Goal: Task Accomplishment & Management: Manage account settings

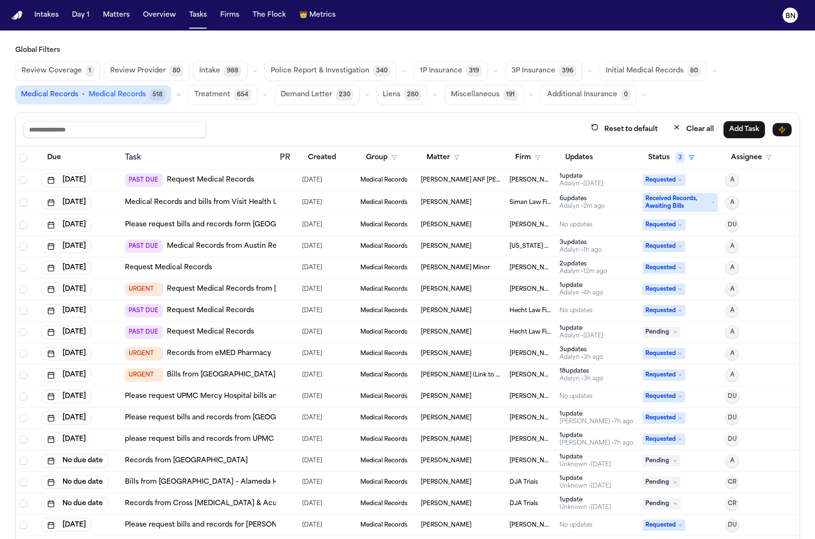
scroll to position [92, 0]
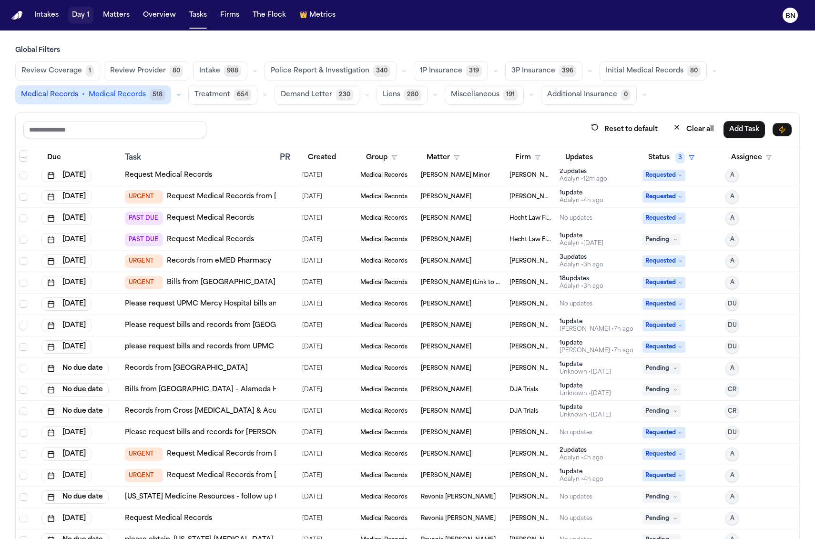
click at [77, 17] on button "Day 1" at bounding box center [80, 15] width 25 height 17
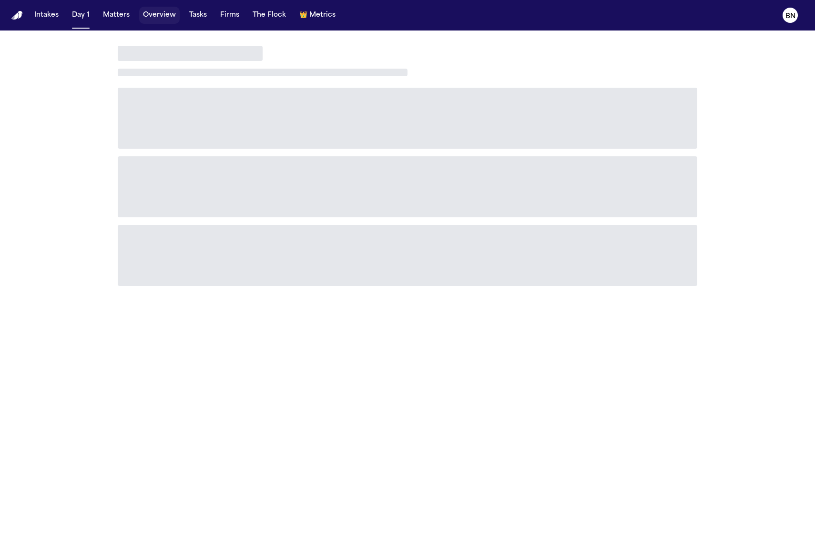
click at [148, 13] on button "Overview" at bounding box center [159, 15] width 40 height 17
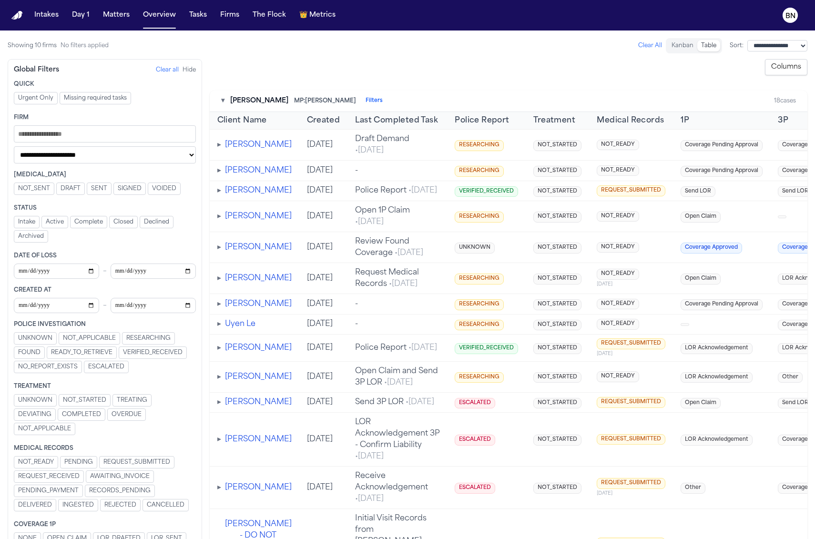
click at [420, 175] on td "-" at bounding box center [397, 171] width 100 height 20
click at [217, 172] on span "▸" at bounding box center [219, 171] width 4 height 8
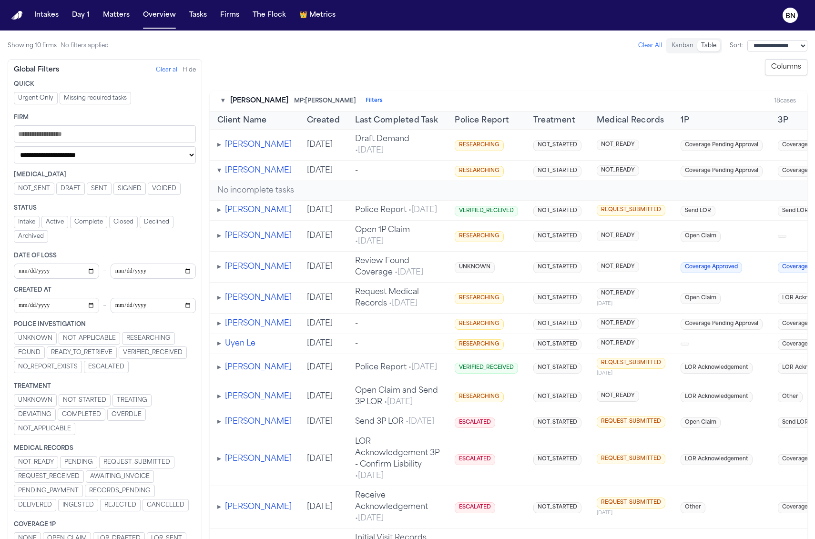
click at [218, 173] on span "▾" at bounding box center [219, 171] width 4 height 8
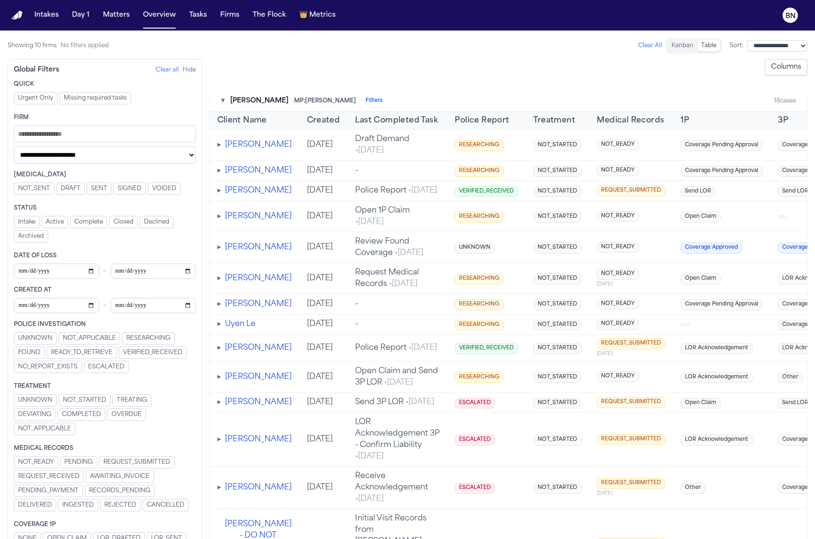
click at [222, 174] on div "▸ Marilou Dilan" at bounding box center [254, 170] width 74 height 11
click at [218, 173] on span "▸" at bounding box center [219, 171] width 4 height 8
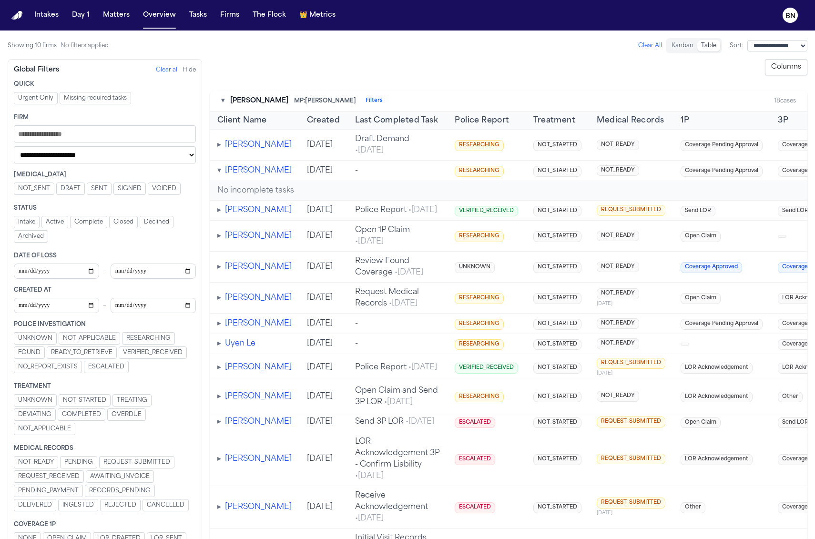
click at [218, 173] on span "▾" at bounding box center [219, 171] width 4 height 8
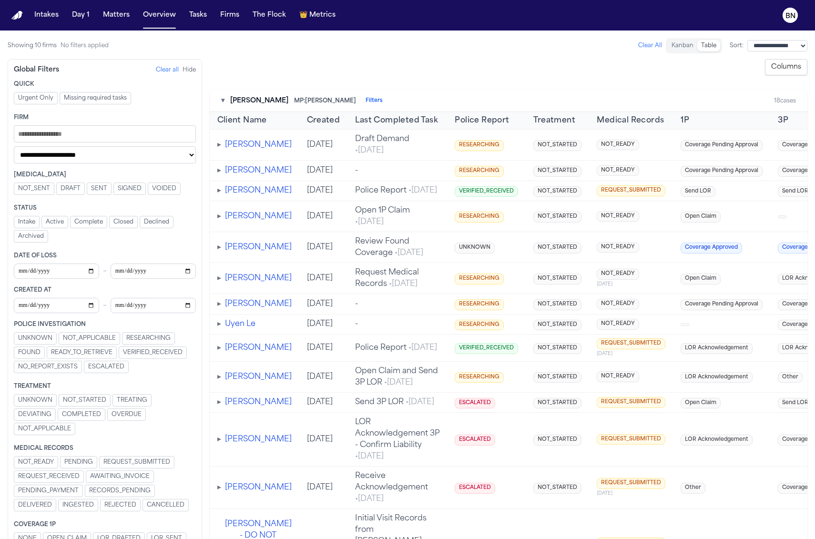
click at [247, 175] on button "Marilou Dilan" at bounding box center [258, 170] width 67 height 11
click at [794, 65] on button "Columns" at bounding box center [785, 67] width 42 height 16
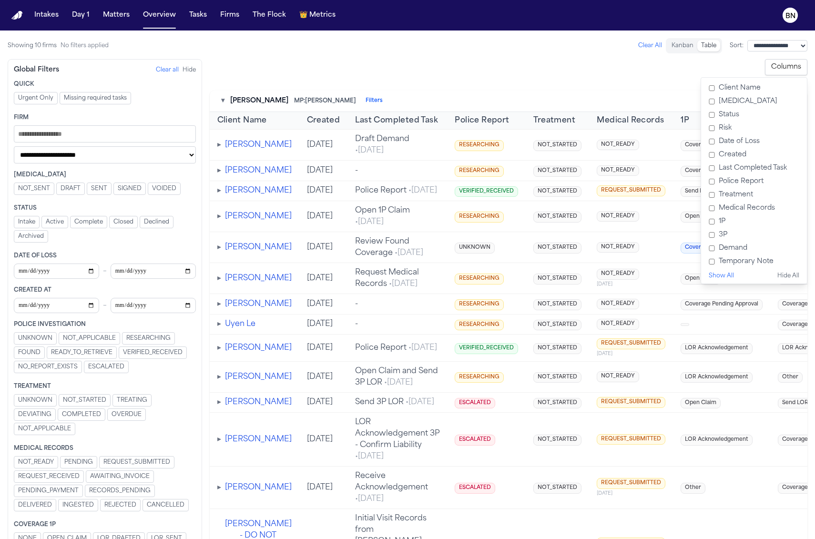
click at [724, 114] on label "Status" at bounding box center [753, 114] width 98 height 13
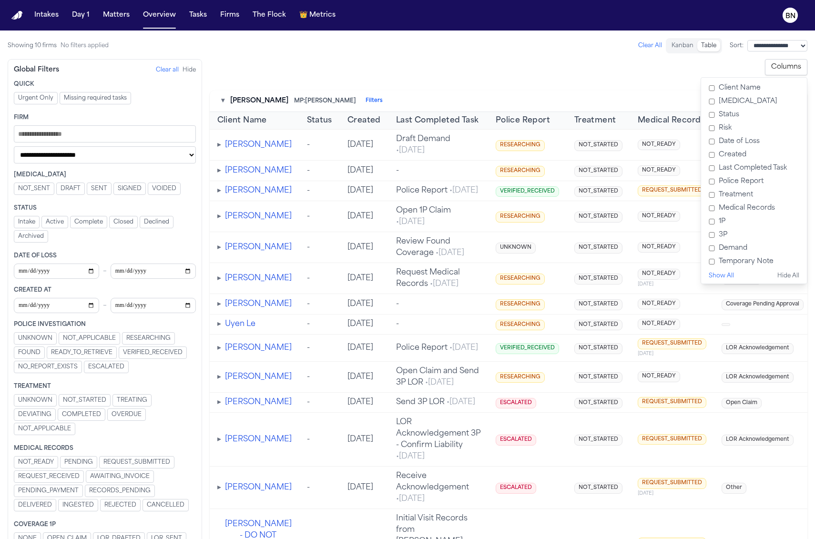
click at [605, 95] on div "▾ Albert Le MP: Michelle Landazabal Filters 26 cases" at bounding box center [509, 101] width 598 height 21
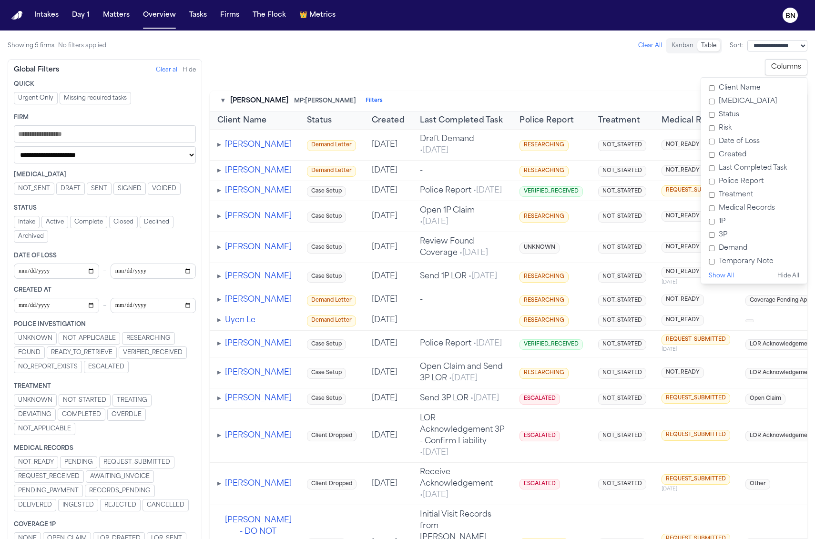
click at [307, 122] on span "Status" at bounding box center [319, 120] width 25 height 11
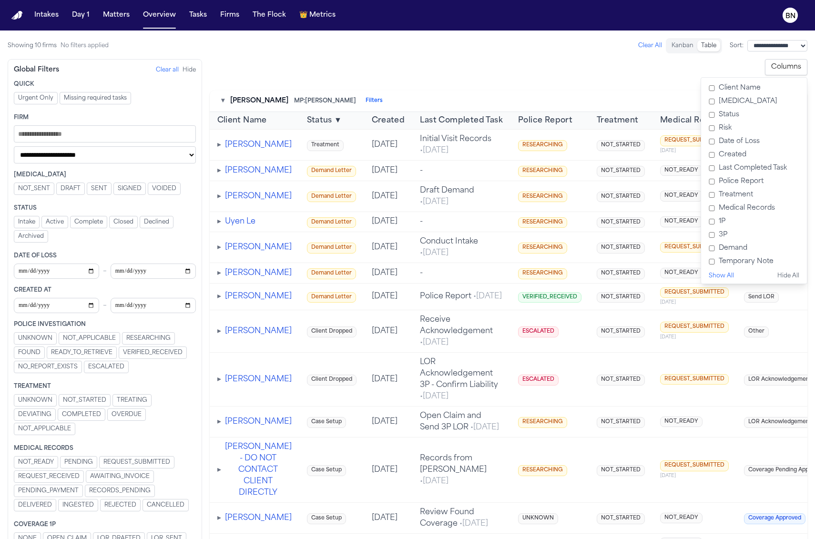
click at [416, 74] on div "**********" at bounding box center [509, 67] width 598 height 16
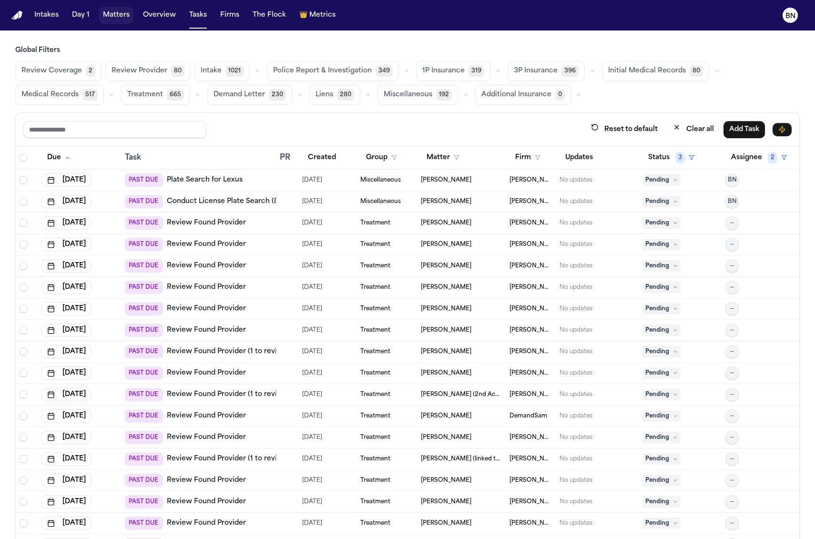
click at [112, 20] on button "Matters" at bounding box center [116, 15] width 34 height 17
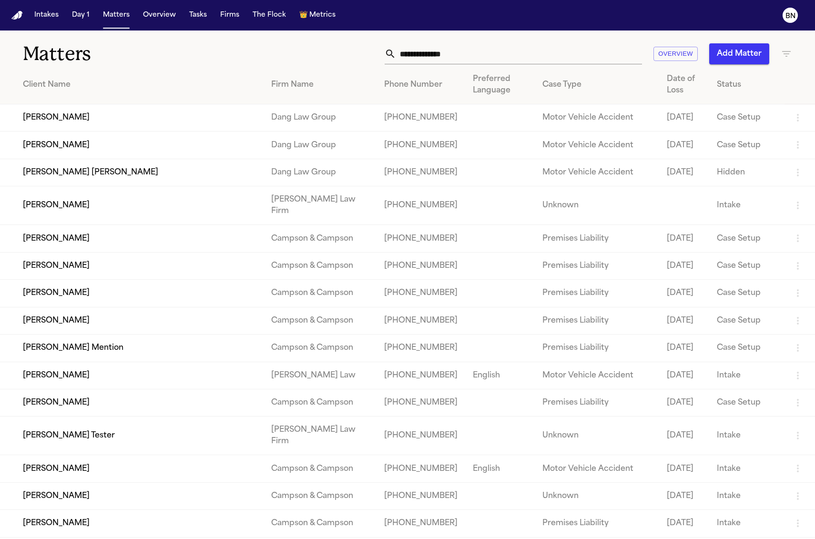
click at [473, 61] on input "text" at bounding box center [519, 53] width 246 height 21
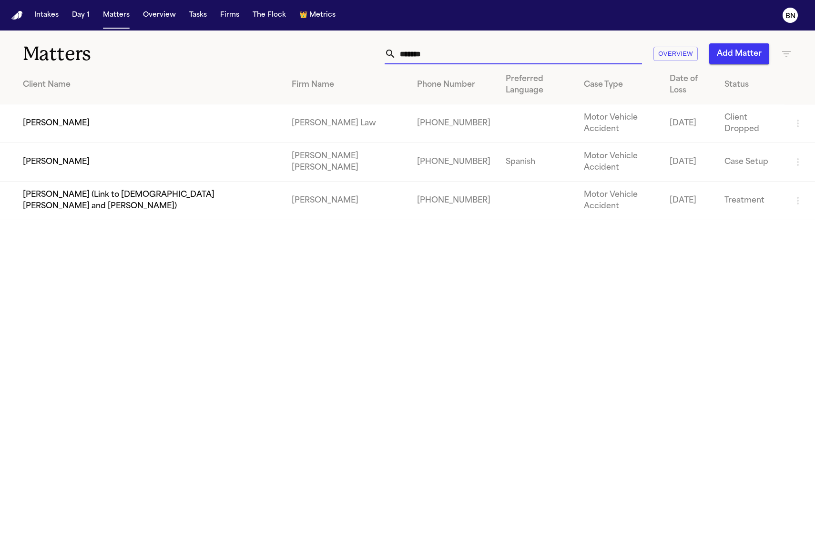
type input "*******"
click at [182, 143] on td "[PERSON_NAME]" at bounding box center [142, 162] width 284 height 39
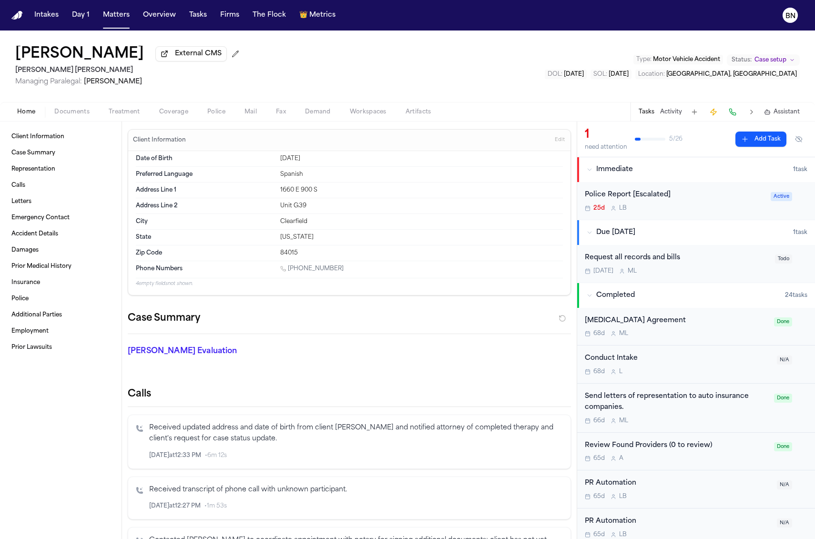
click at [687, 274] on div "Sep 24 M L" at bounding box center [676, 271] width 184 height 8
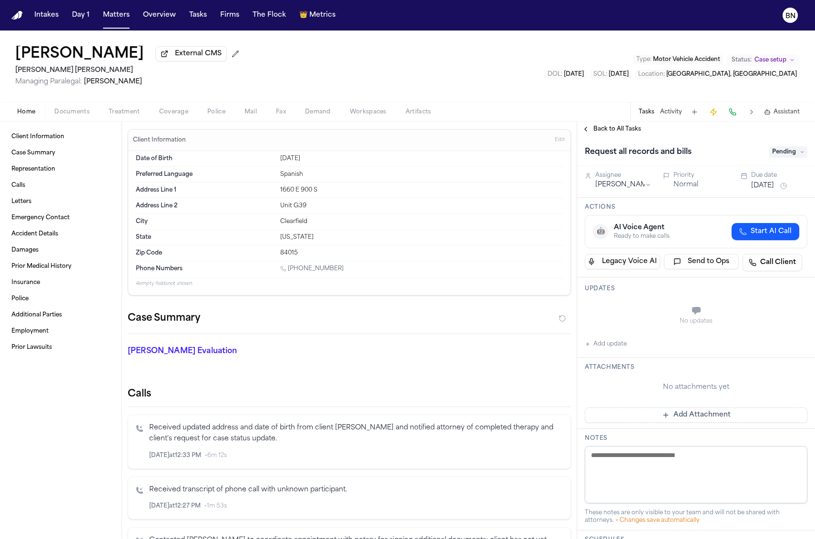
click at [138, 118] on span "button" at bounding box center [124, 117] width 43 height 1
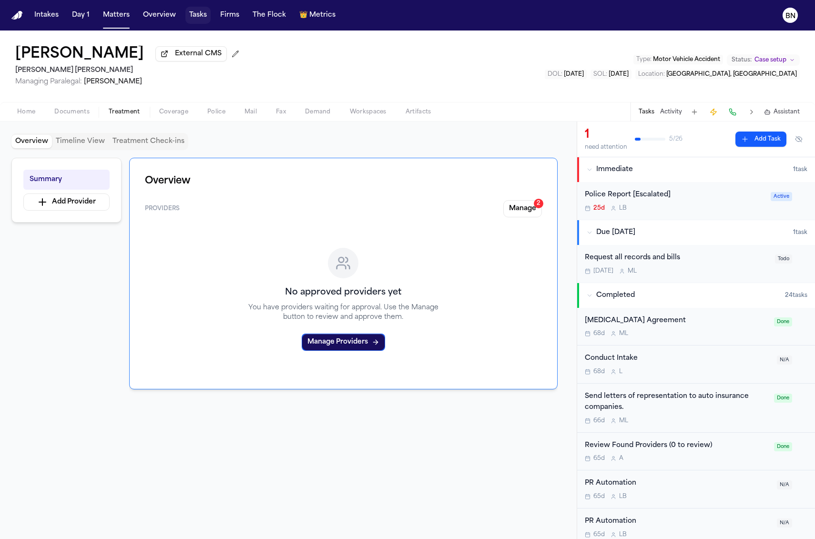
click at [194, 14] on button "Tasks" at bounding box center [197, 15] width 25 height 17
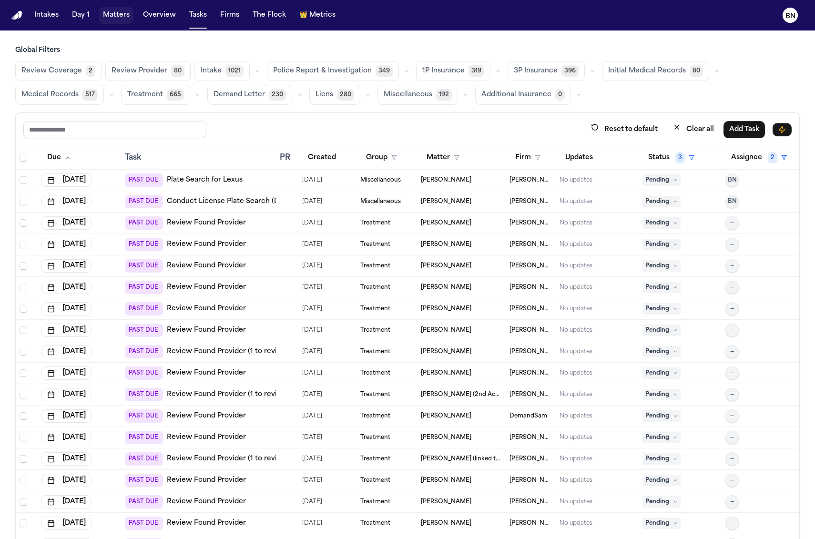
click at [101, 21] on button "Matters" at bounding box center [116, 15] width 34 height 17
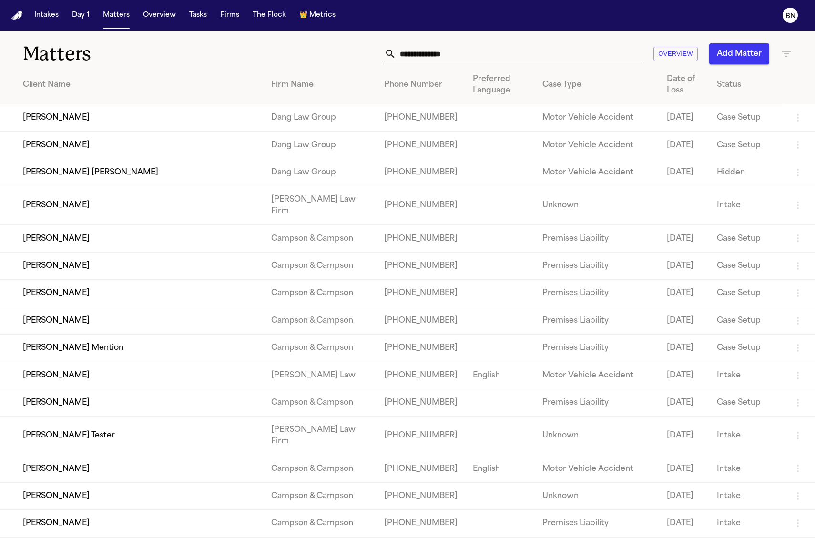
click at [473, 54] on input "text" at bounding box center [519, 53] width 246 height 21
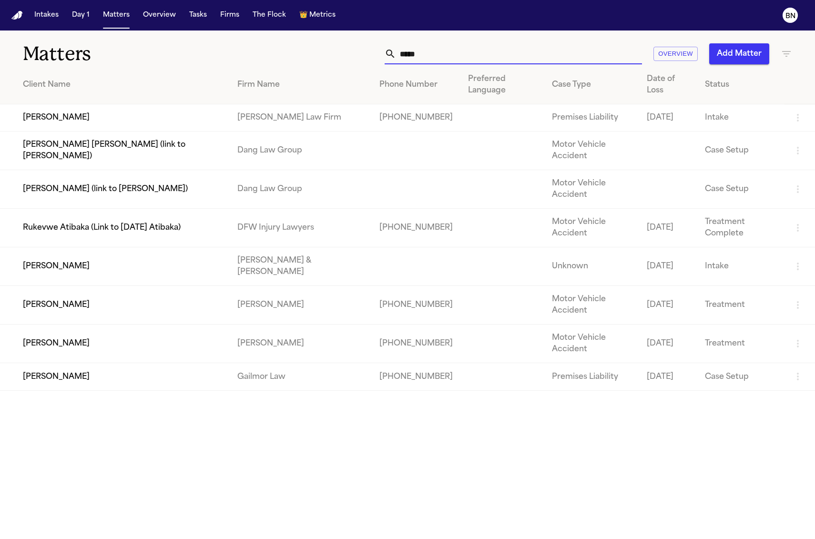
type input "*****"
drag, startPoint x: 184, startPoint y: 308, endPoint x: 218, endPoint y: 299, distance: 35.6
click at [218, 299] on td "[PERSON_NAME]" at bounding box center [115, 305] width 230 height 39
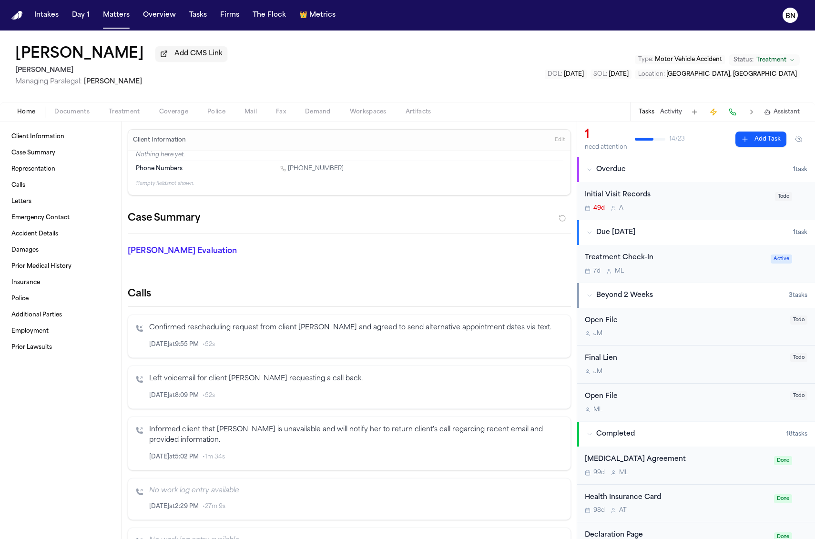
click at [650, 194] on div "Initial Visit Records" at bounding box center [676, 195] width 184 height 11
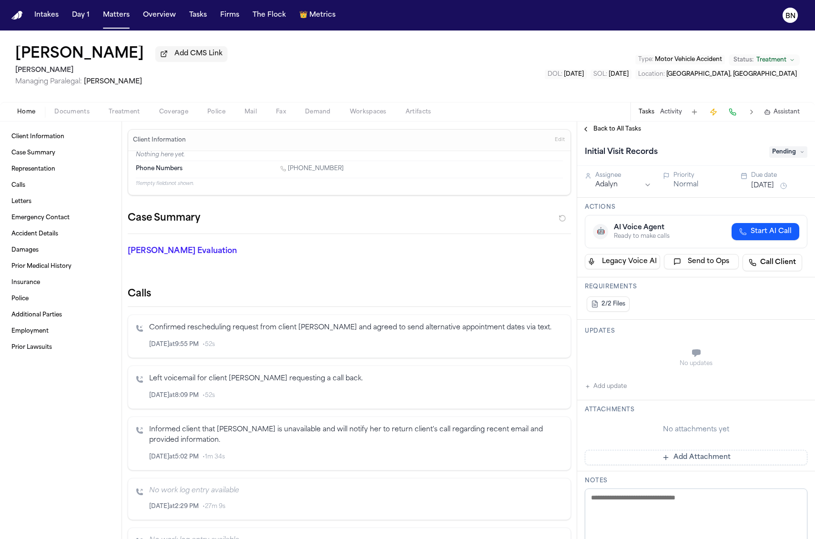
click at [619, 311] on button "2/2 Files" at bounding box center [607, 303] width 43 height 15
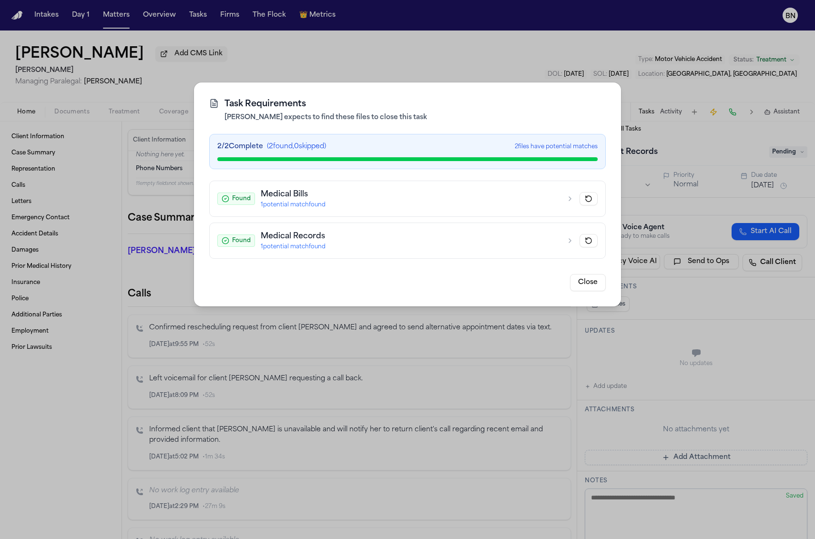
click at [412, 211] on button "Found Medical Bills 1 potential match found" at bounding box center [407, 198] width 395 height 35
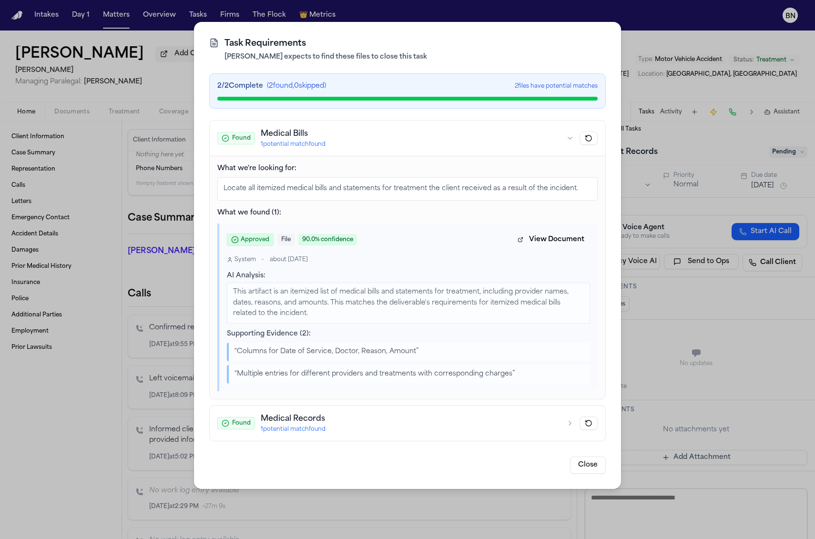
drag, startPoint x: 70, startPoint y: 125, endPoint x: 69, endPoint y: 118, distance: 7.7
click at [70, 124] on div "Task Requirements Finch expects to find these files to close this task 2 / 2 Co…" at bounding box center [407, 269] width 815 height 539
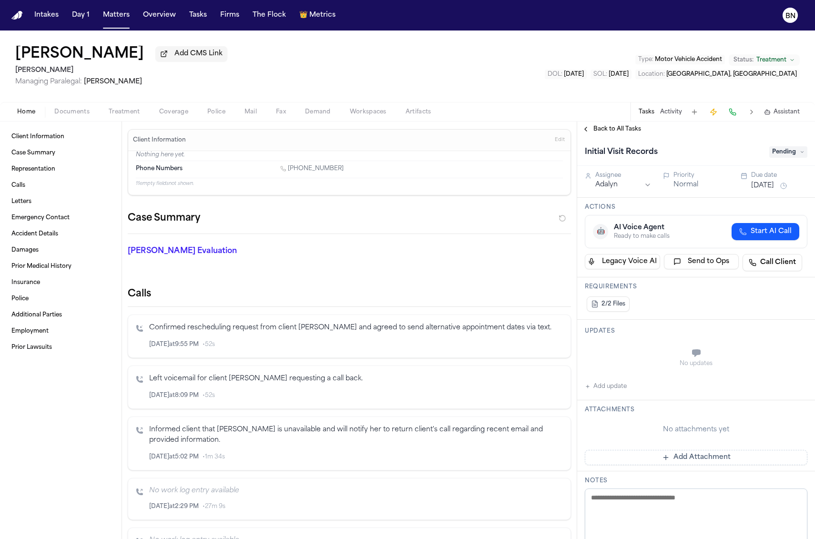
click at [69, 116] on span "Documents" at bounding box center [71, 112] width 35 height 8
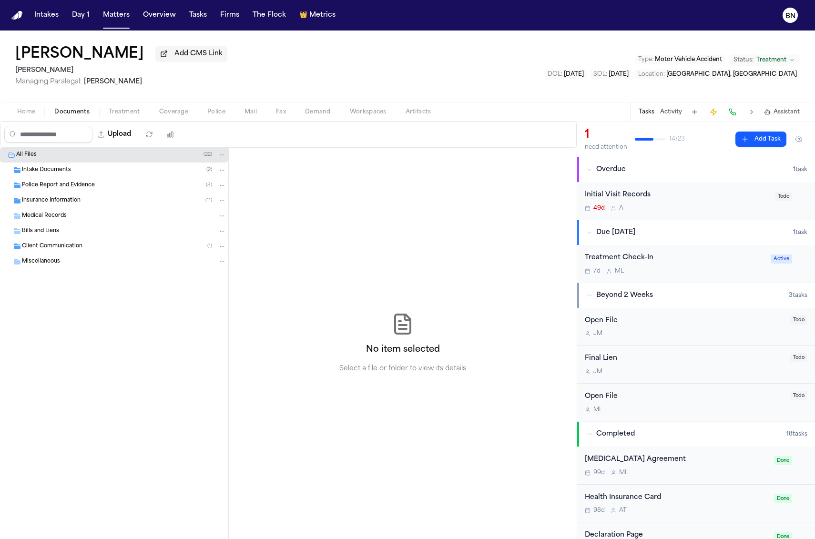
click at [75, 217] on div "Medical Records" at bounding box center [124, 215] width 204 height 9
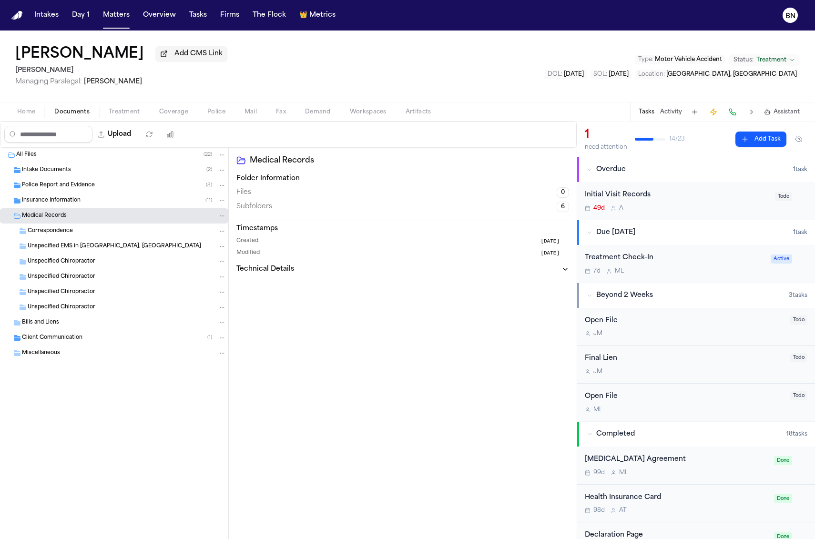
click at [74, 241] on div "Unspecified EMS in Chino Hills, CA" at bounding box center [114, 246] width 228 height 15
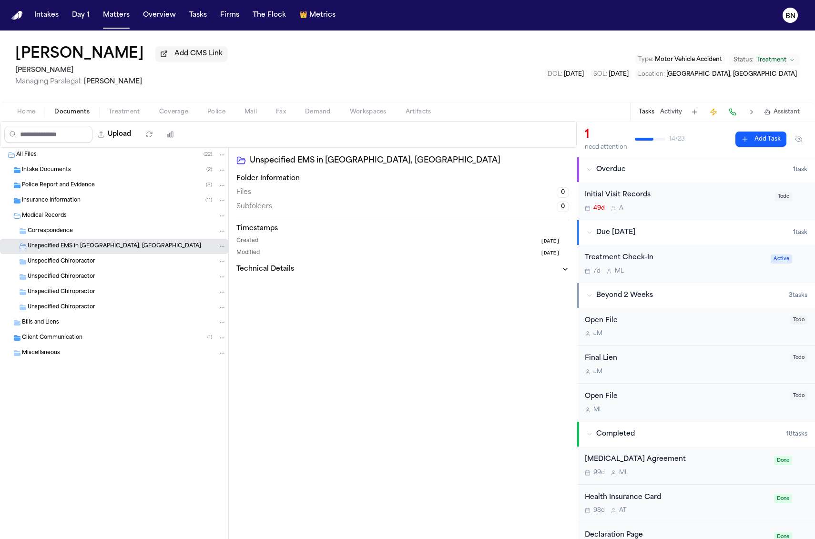
click at [74, 260] on span "Unspecified Chiropractor" at bounding box center [62, 262] width 68 height 8
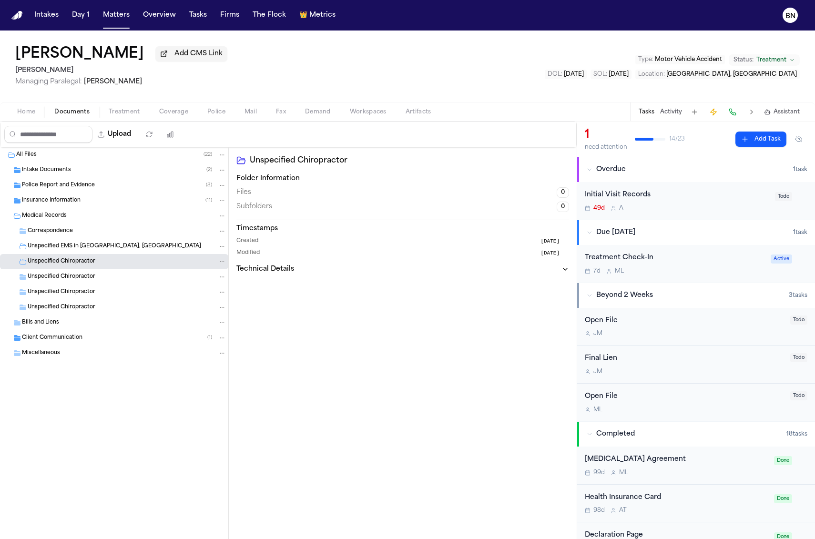
click at [57, 342] on span "Client Communication" at bounding box center [52, 338] width 60 height 8
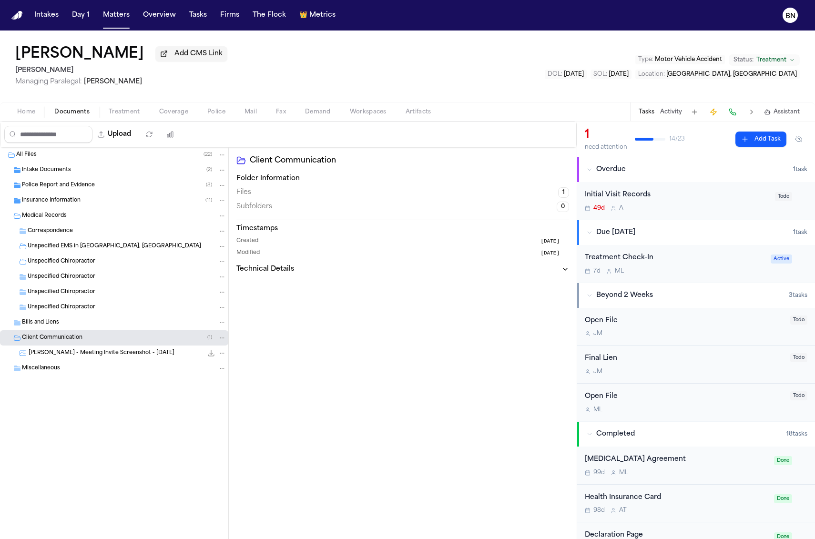
click at [82, 356] on span "A. Rubio - Meeting Invite Screenshot - 6.20.25" at bounding box center [102, 353] width 146 height 8
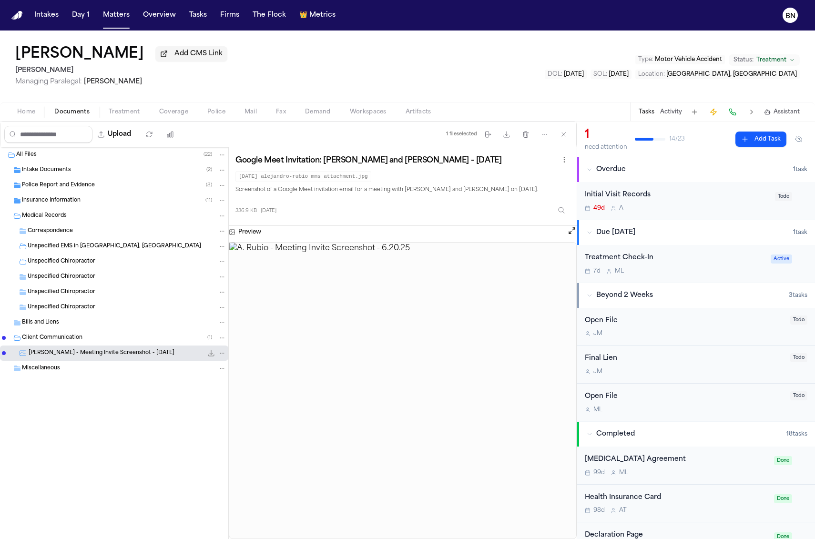
click at [63, 201] on span "Insurance Information" at bounding box center [51, 201] width 59 height 8
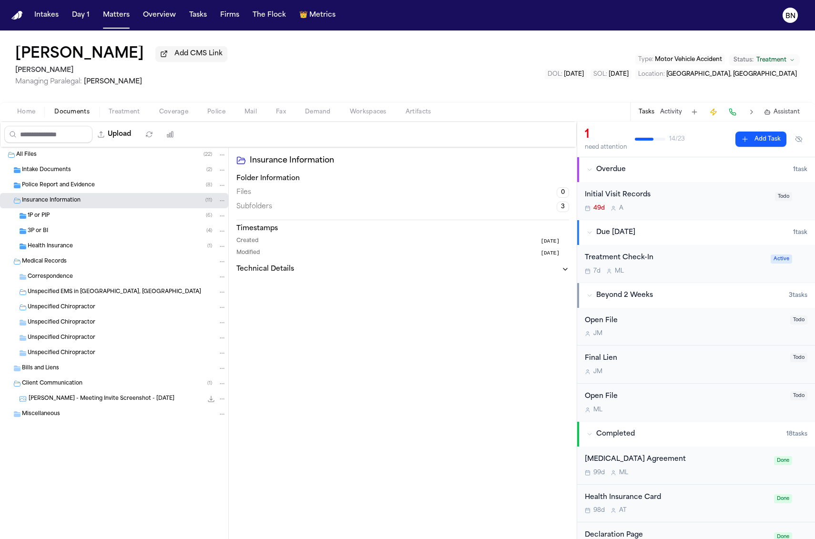
click at [72, 186] on span "Police Report and Evidence" at bounding box center [58, 185] width 73 height 8
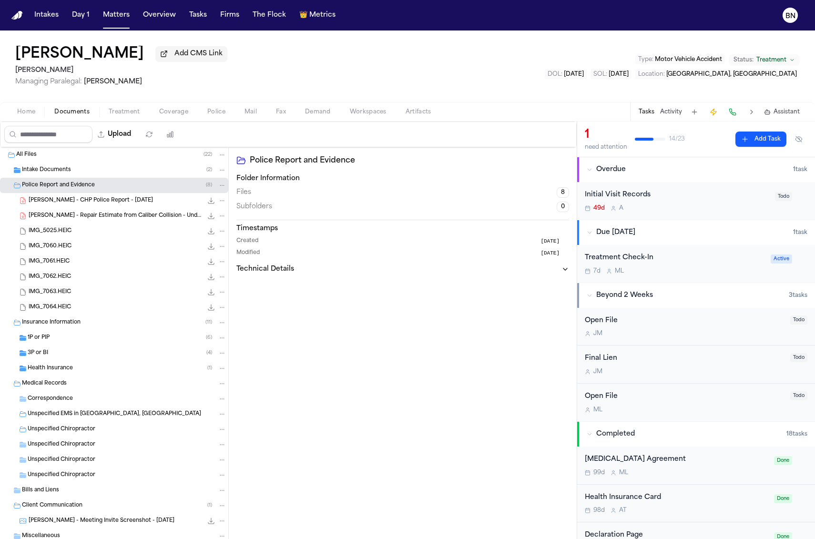
click at [68, 173] on span "Intake Documents" at bounding box center [46, 170] width 49 height 8
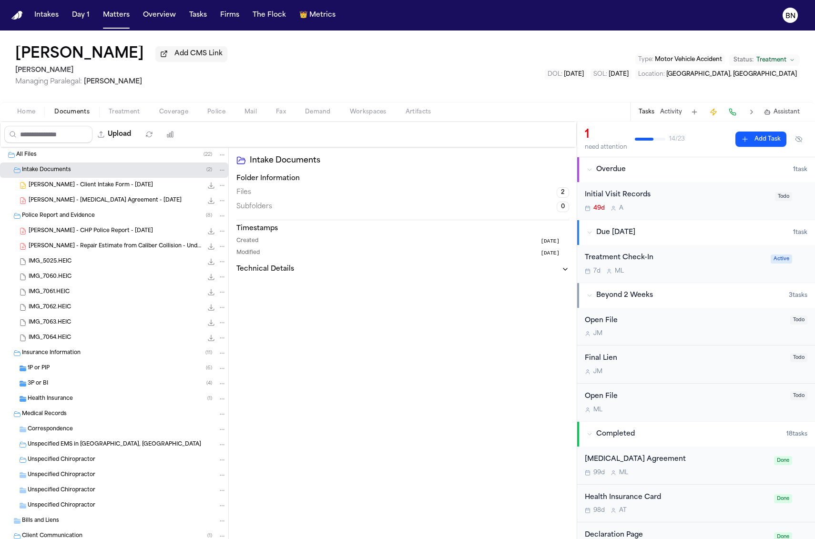
click at [176, 114] on span "Coverage" at bounding box center [173, 112] width 29 height 8
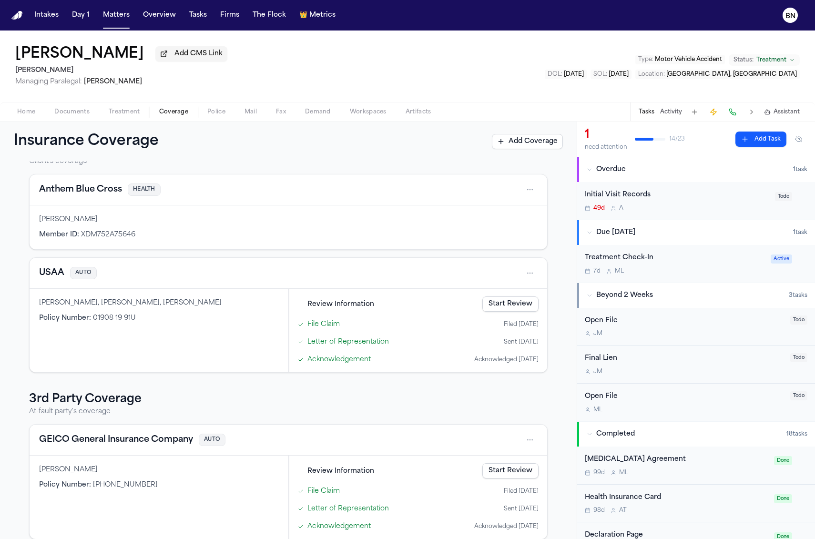
scroll to position [43, 0]
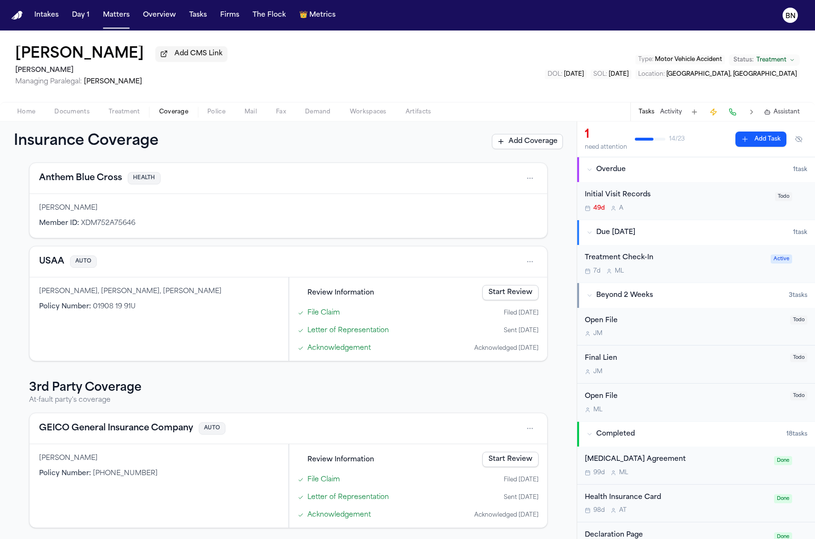
click at [652, 188] on div "Initial Visit Records 49d A Todo" at bounding box center [696, 201] width 238 height 38
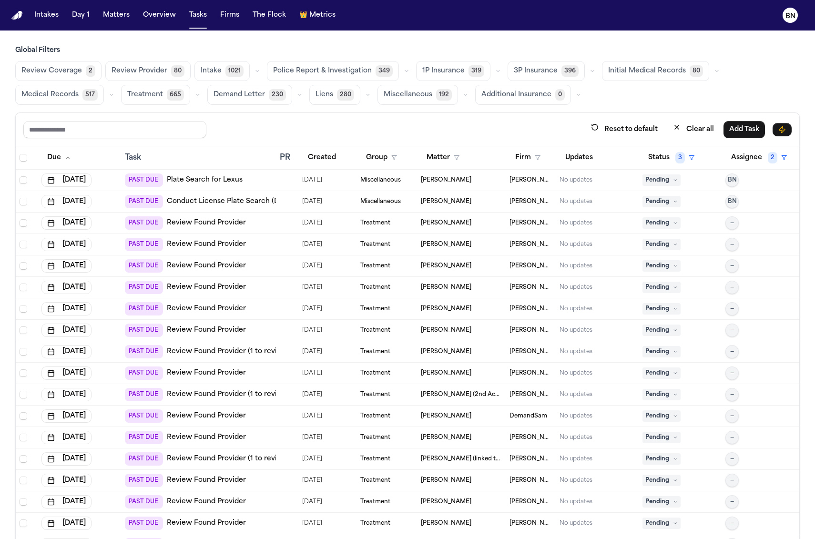
click at [269, 182] on td "PAST DUE Plate Search for Lexus" at bounding box center [198, 180] width 155 height 21
click at [116, 20] on button "Matters" at bounding box center [116, 15] width 34 height 17
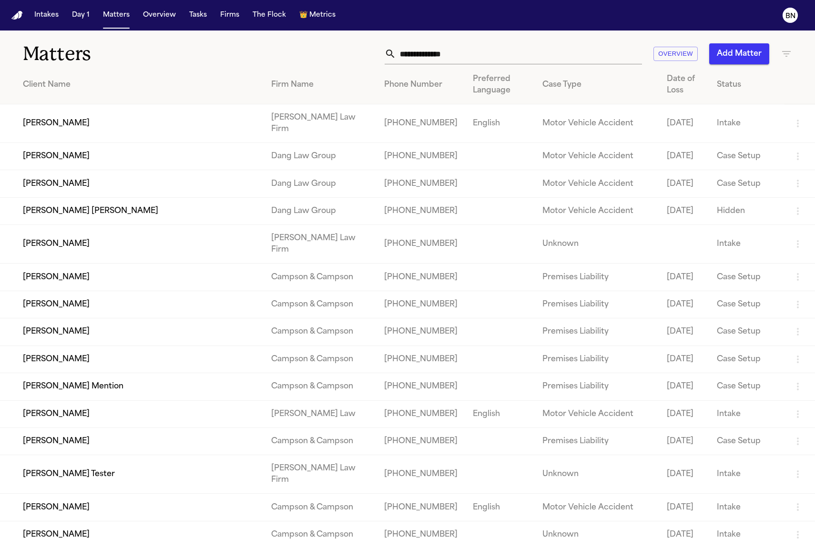
click at [438, 57] on input "text" at bounding box center [519, 53] width 246 height 21
paste input "**********"
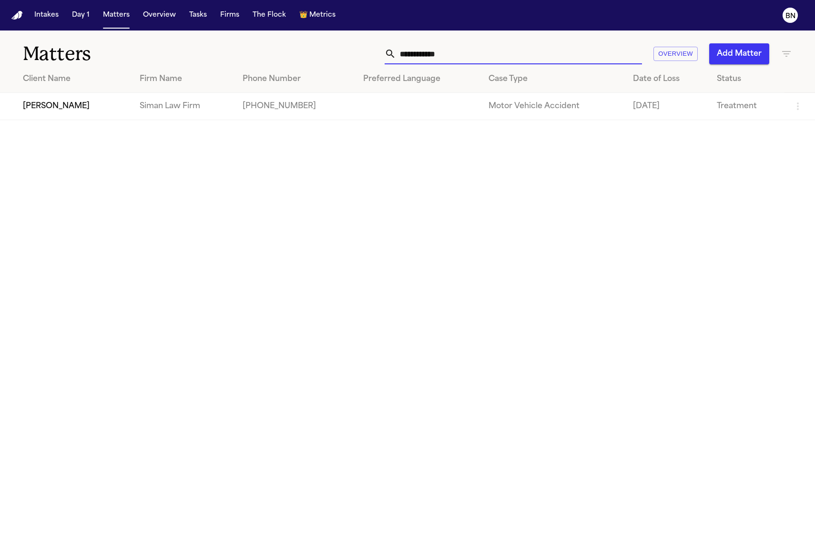
type input "**********"
click at [80, 107] on td "[PERSON_NAME]" at bounding box center [66, 106] width 132 height 27
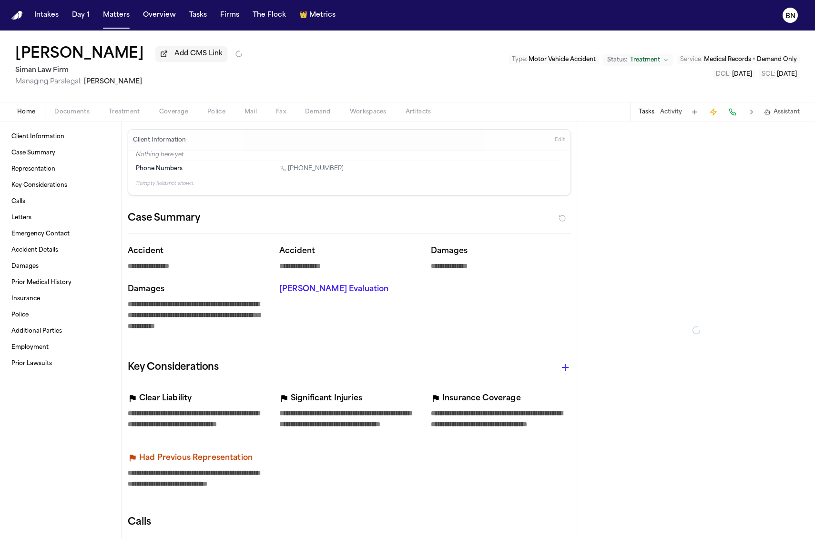
type textarea "*"
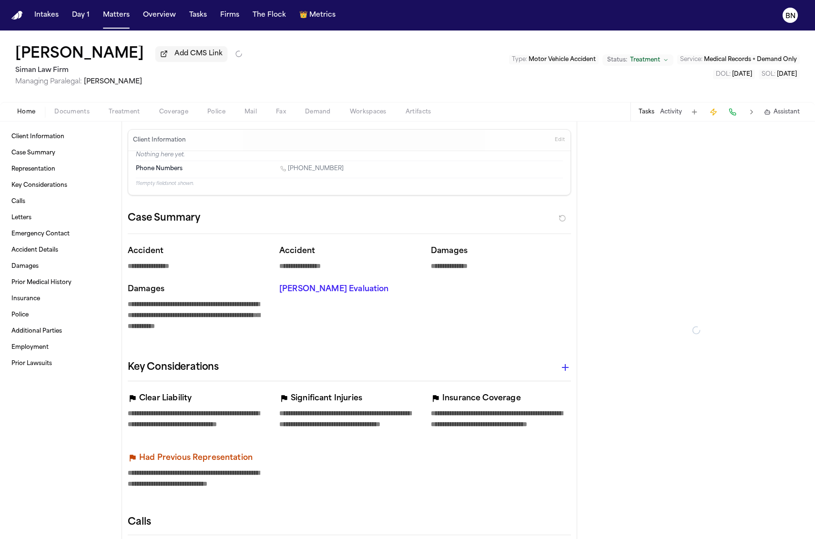
type textarea "*"
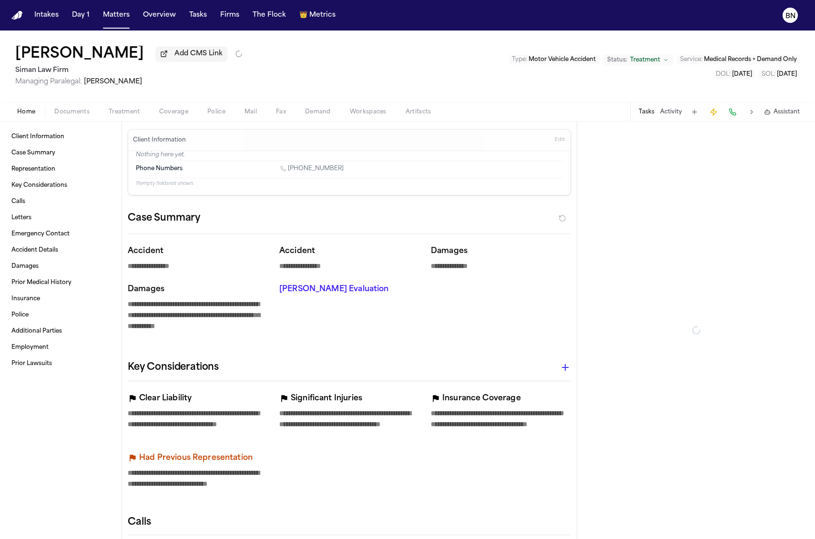
type textarea "*"
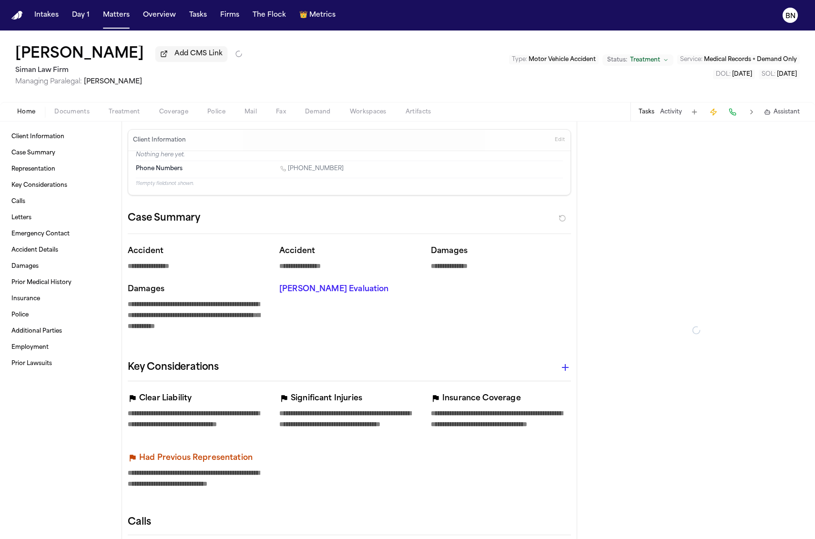
type textarea "*"
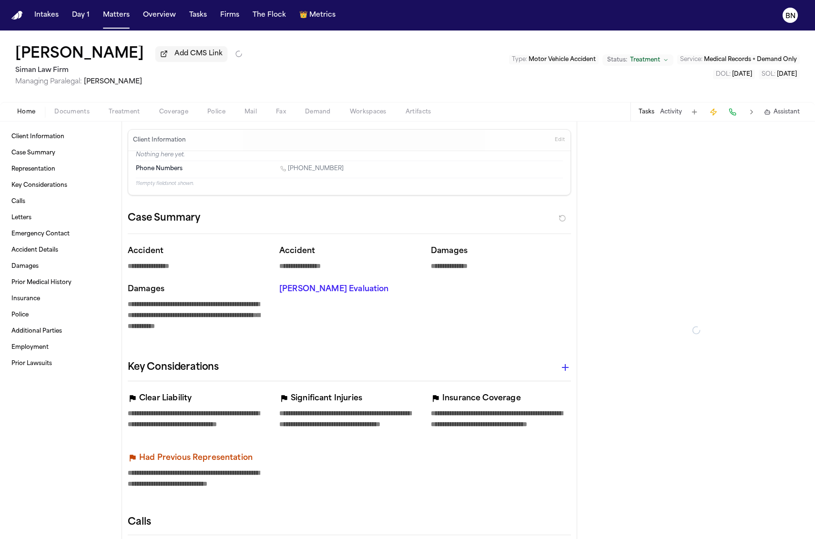
type textarea "*"
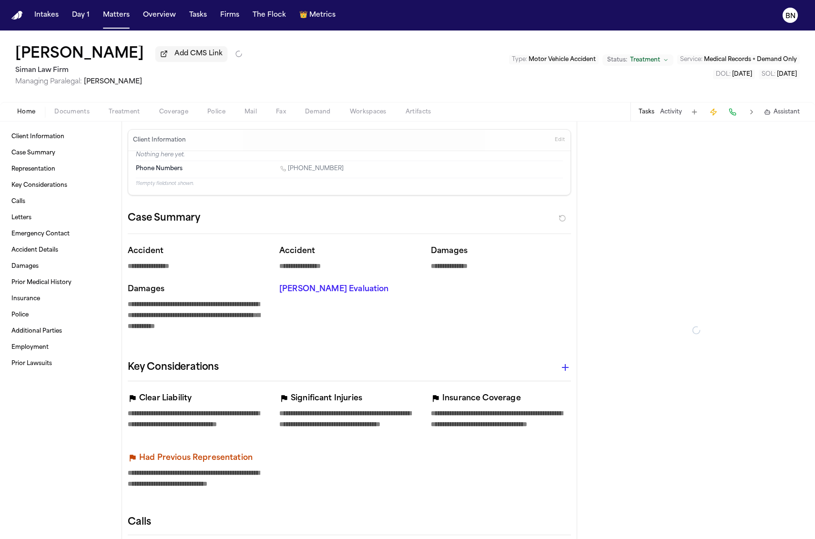
type textarea "*"
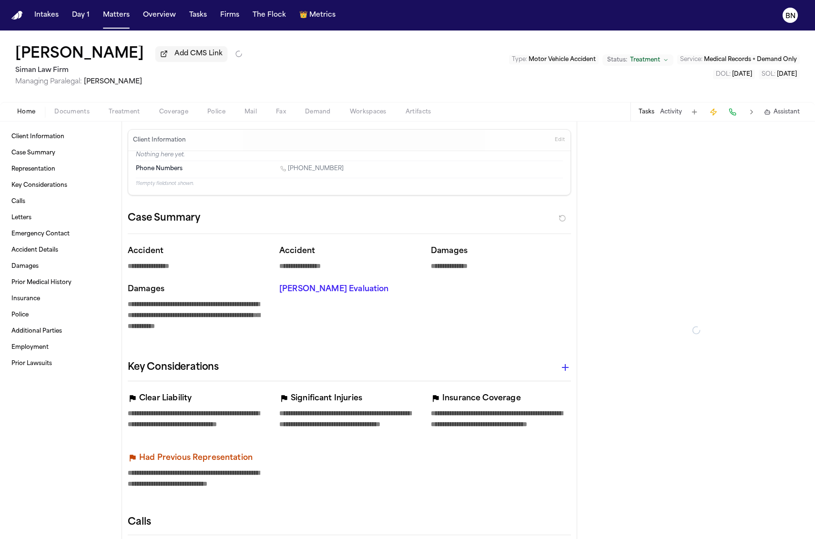
type textarea "*"
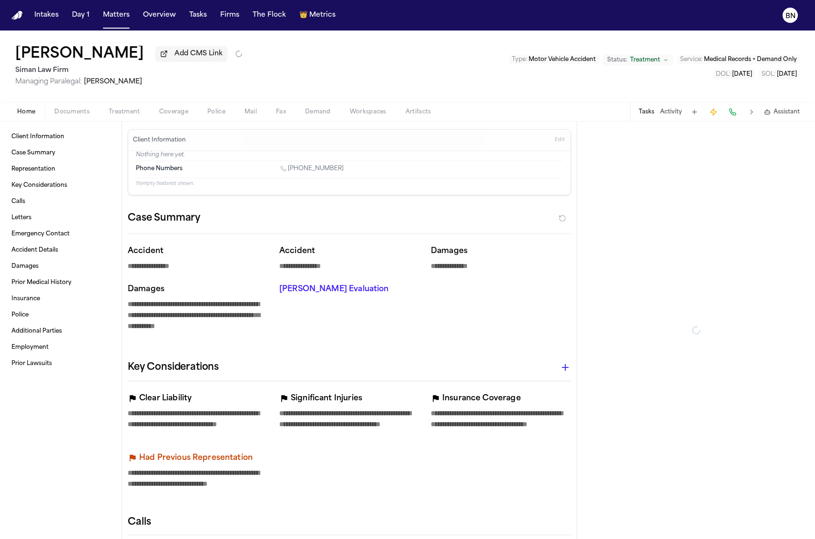
type textarea "*"
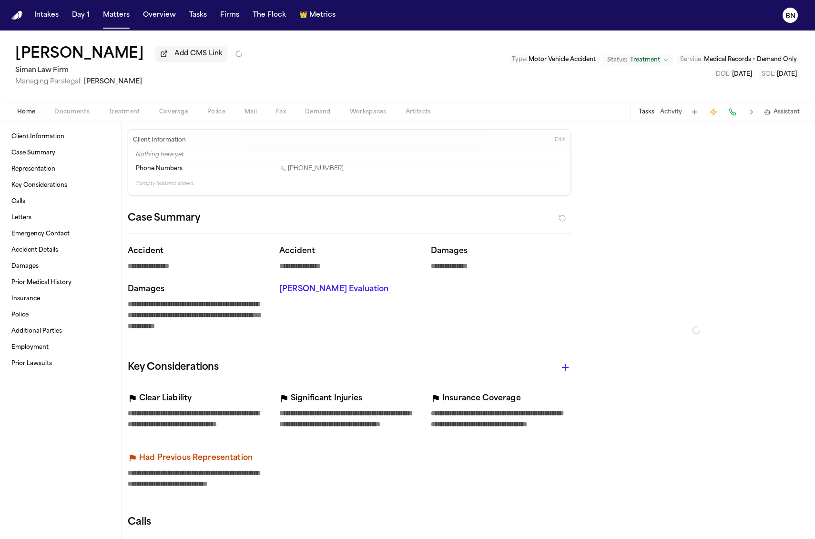
type textarea "*"
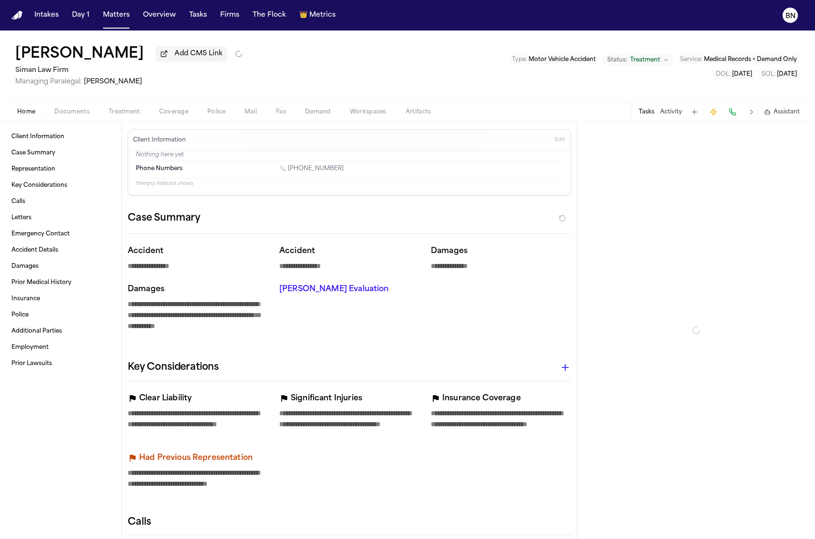
type textarea "*"
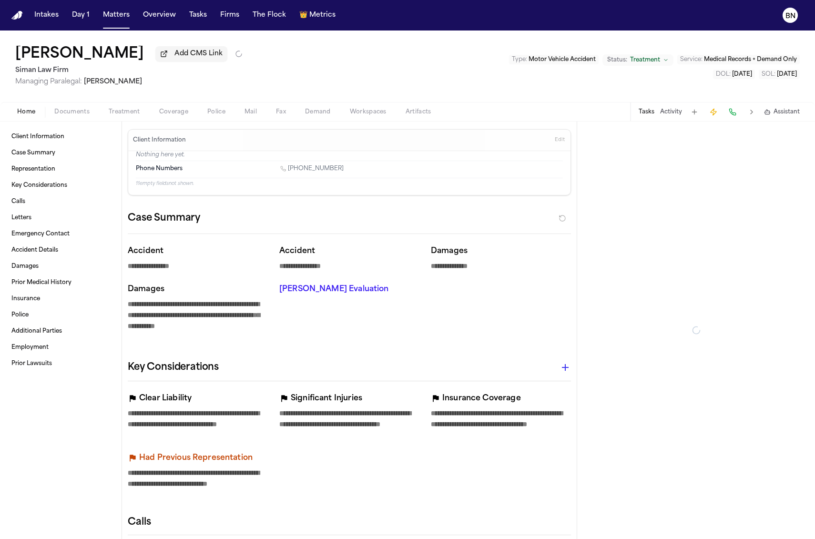
type textarea "*"
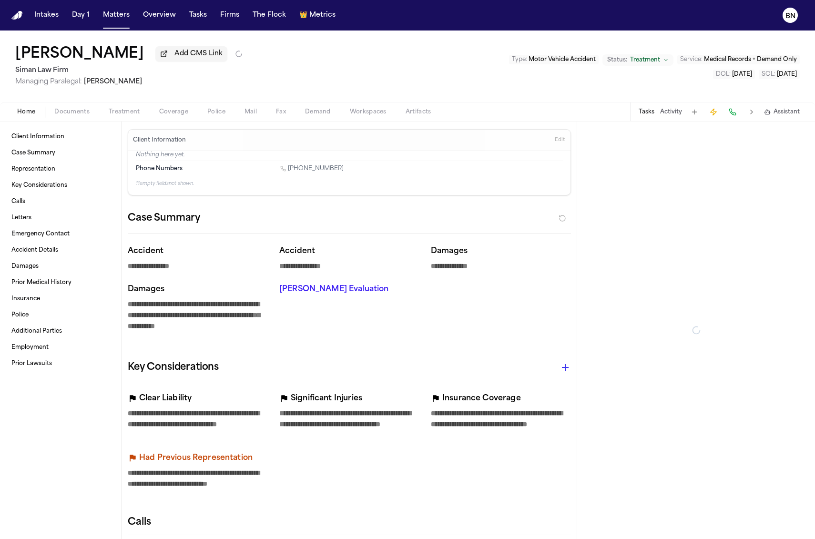
type textarea "*"
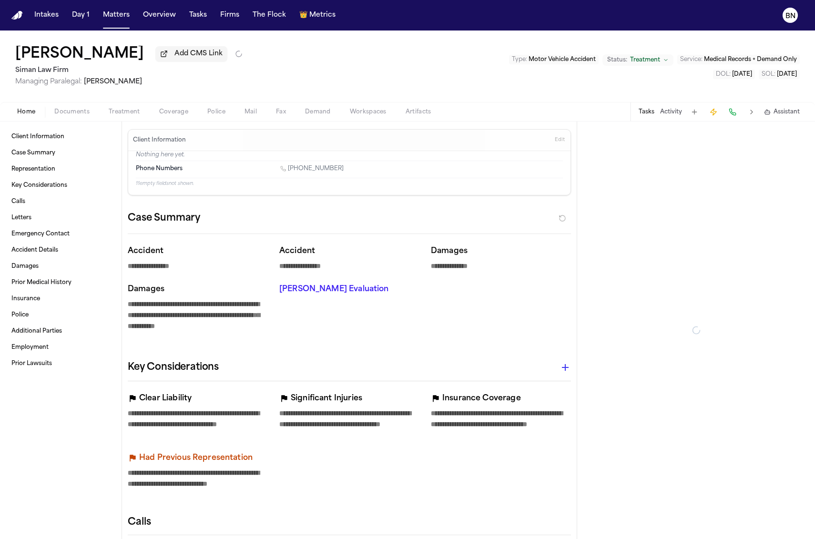
type textarea "*"
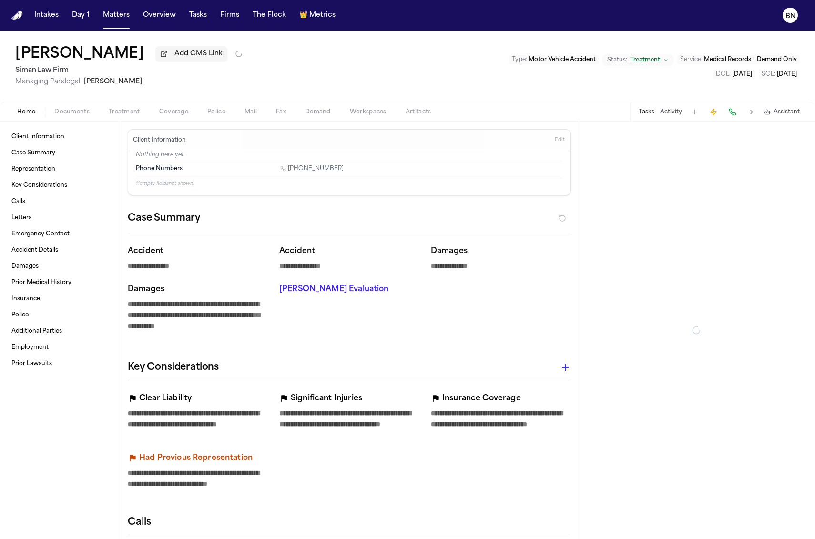
type textarea "*"
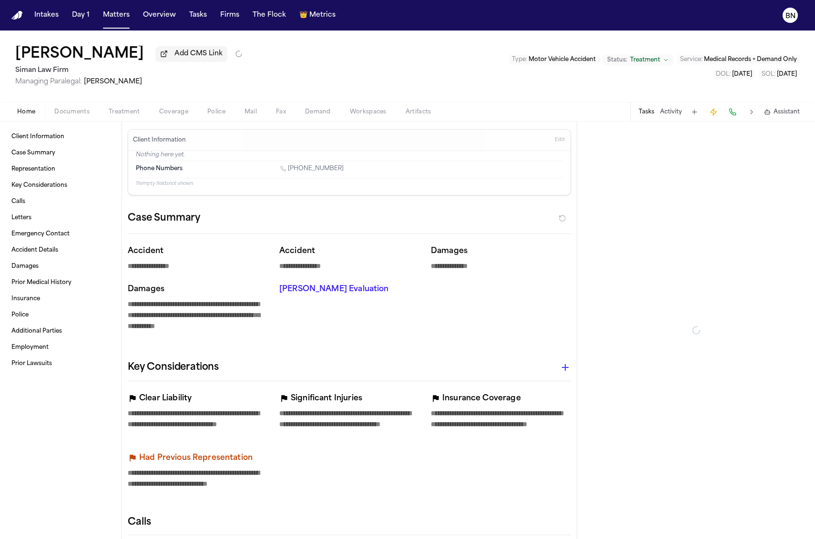
type textarea "*"
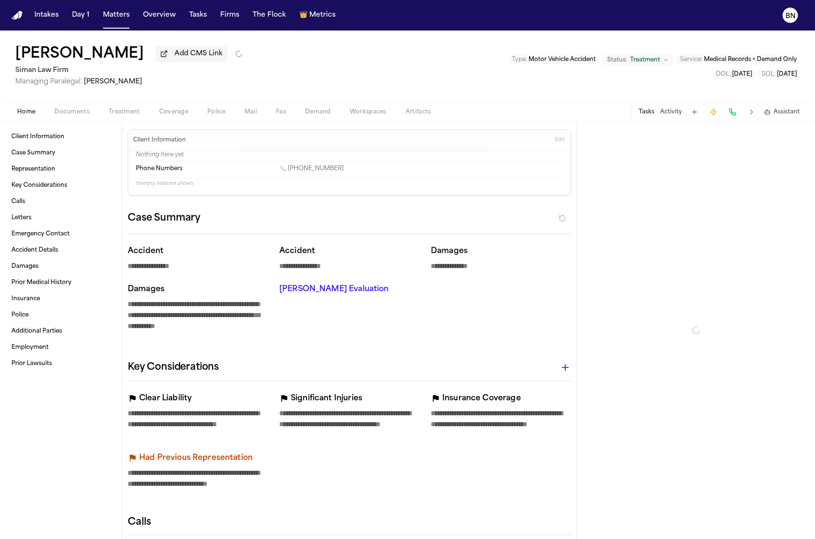
type textarea "*"
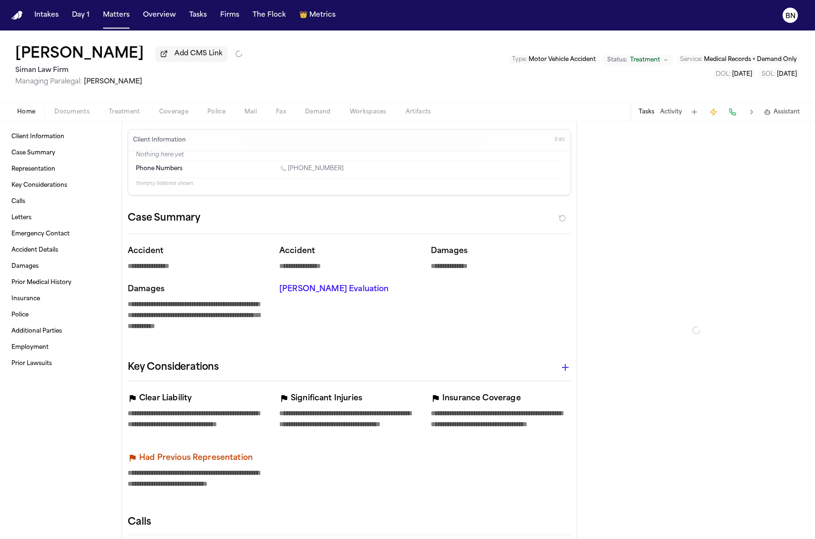
type textarea "*"
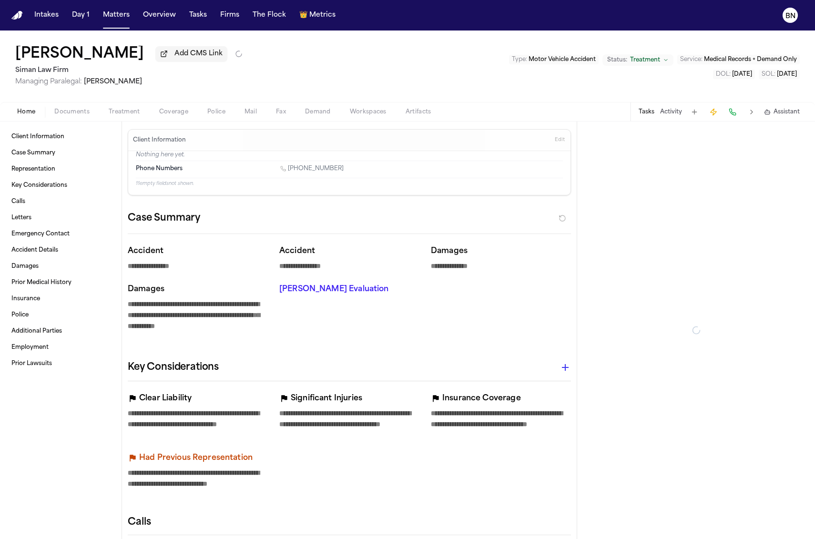
type textarea "*"
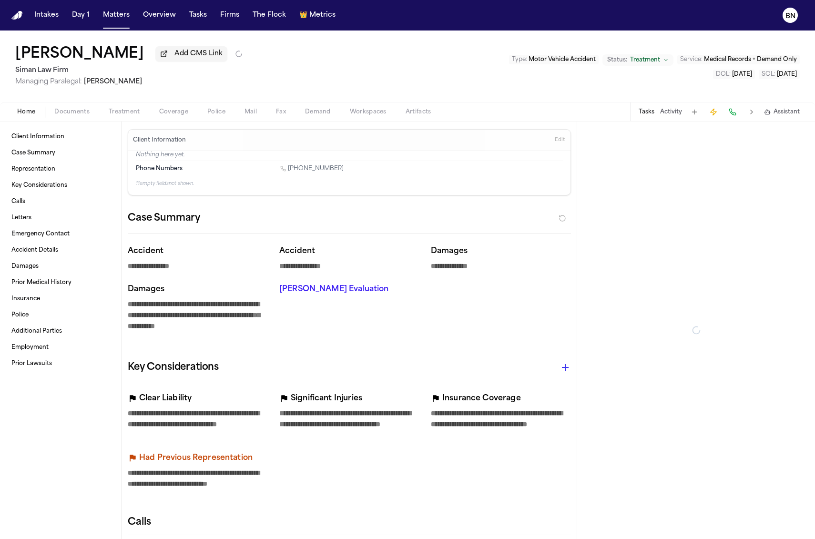
type textarea "*"
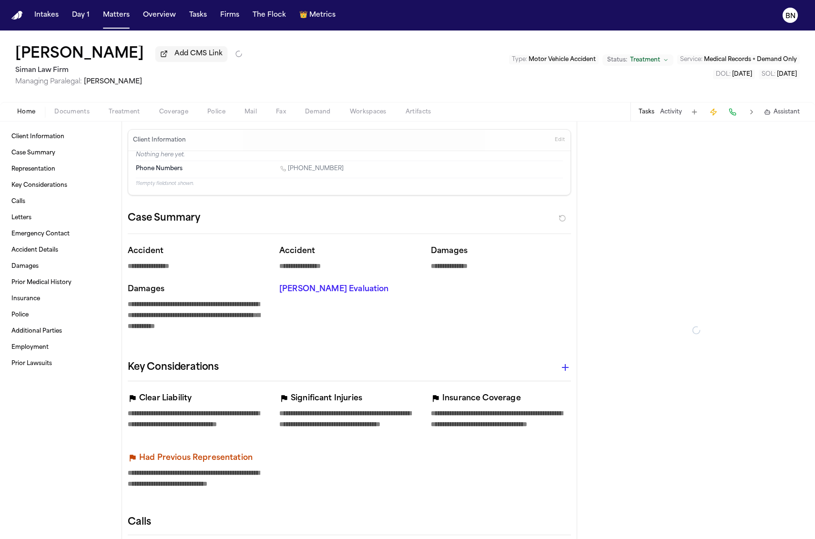
type textarea "*"
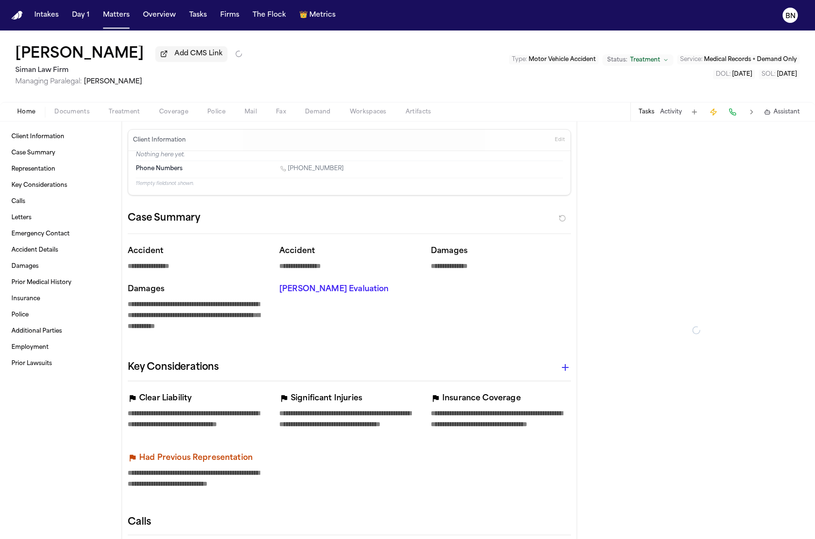
type textarea "*"
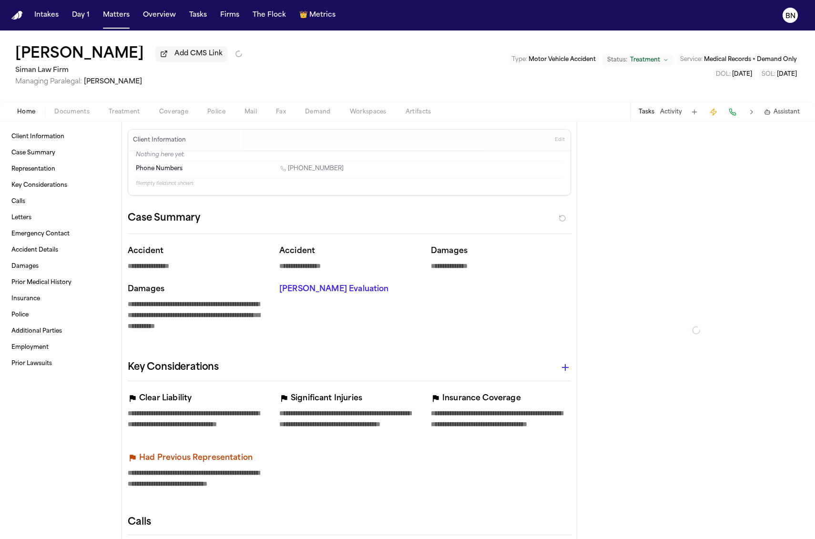
type textarea "*"
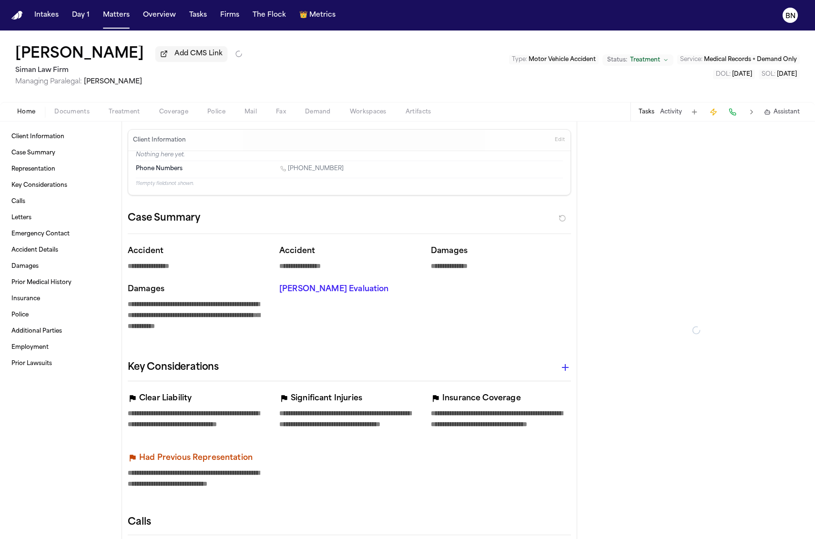
type textarea "*"
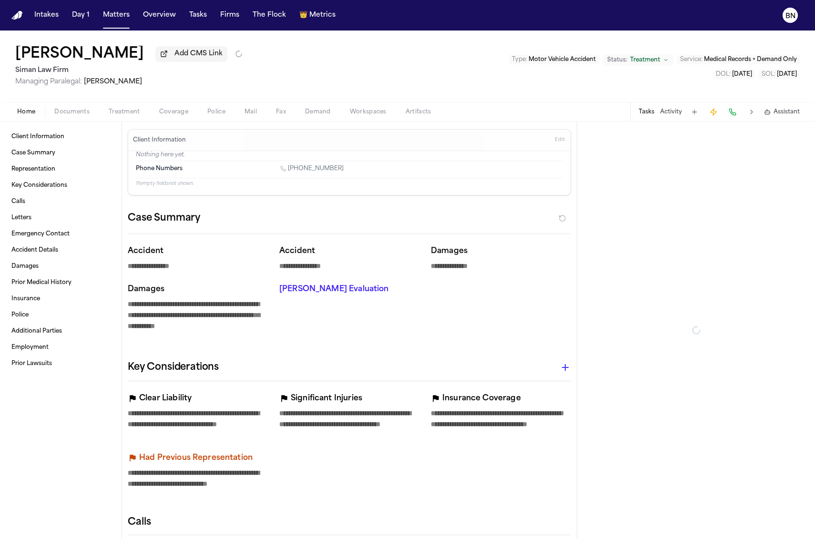
type textarea "*"
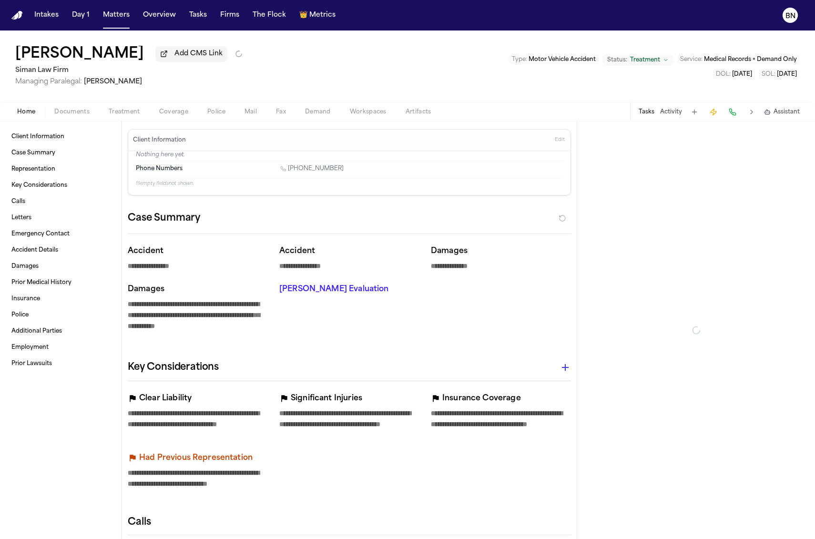
type textarea "*"
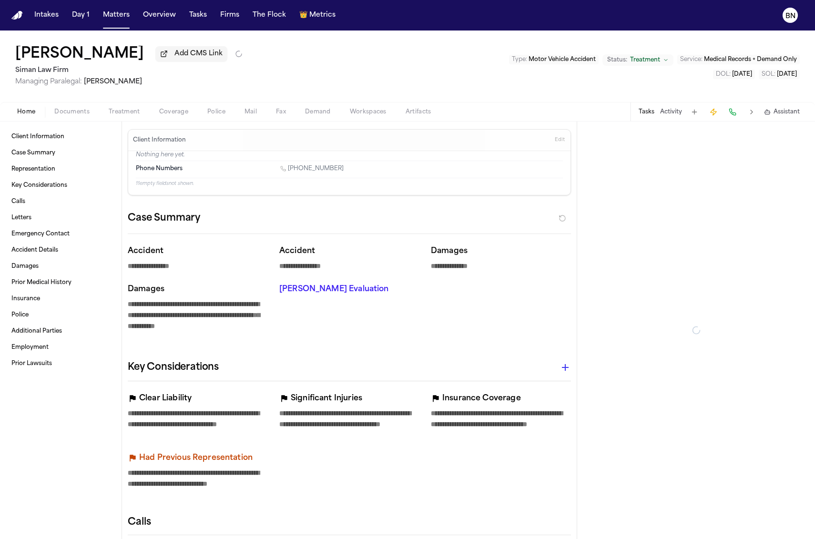
type textarea "*"
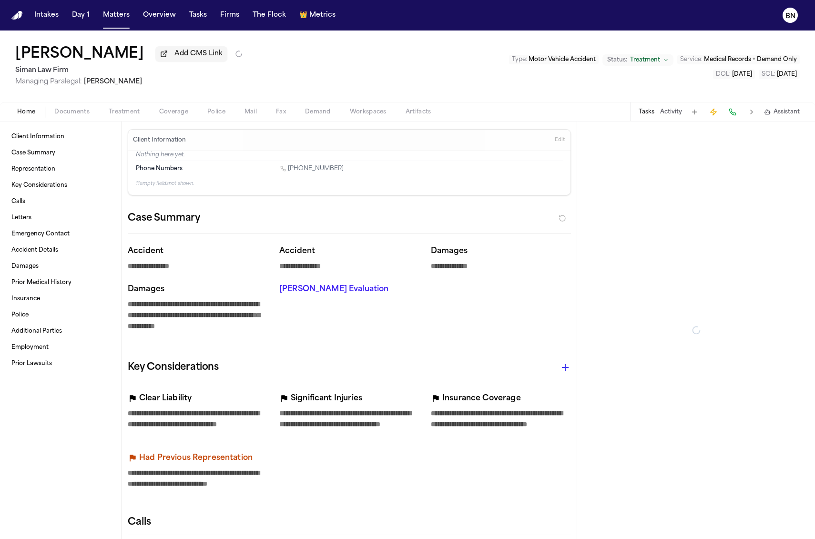
type textarea "*"
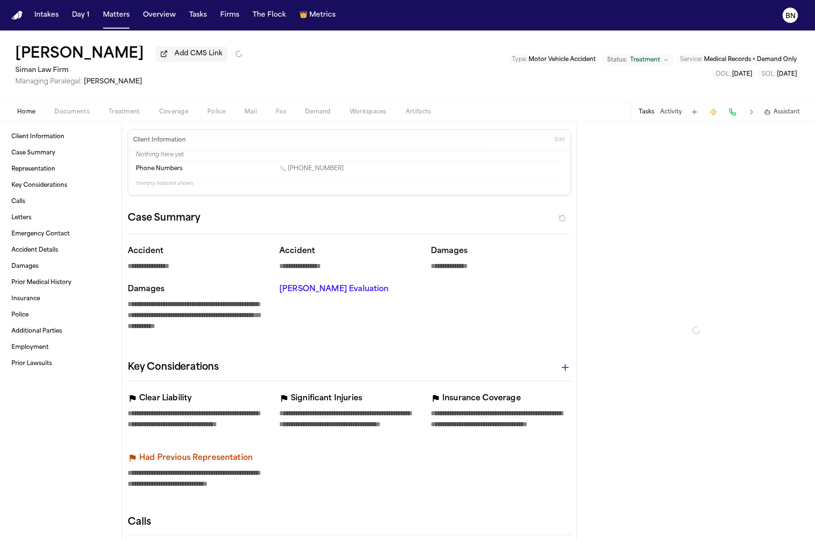
type textarea "*"
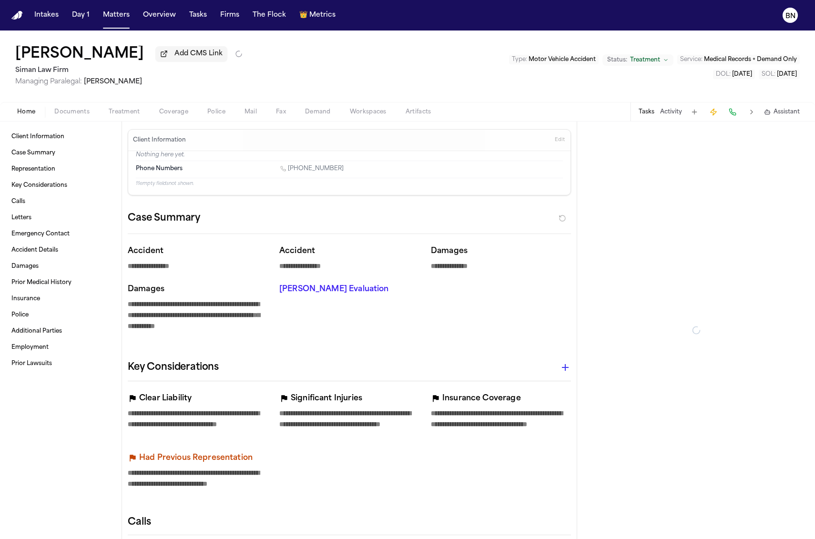
type textarea "*"
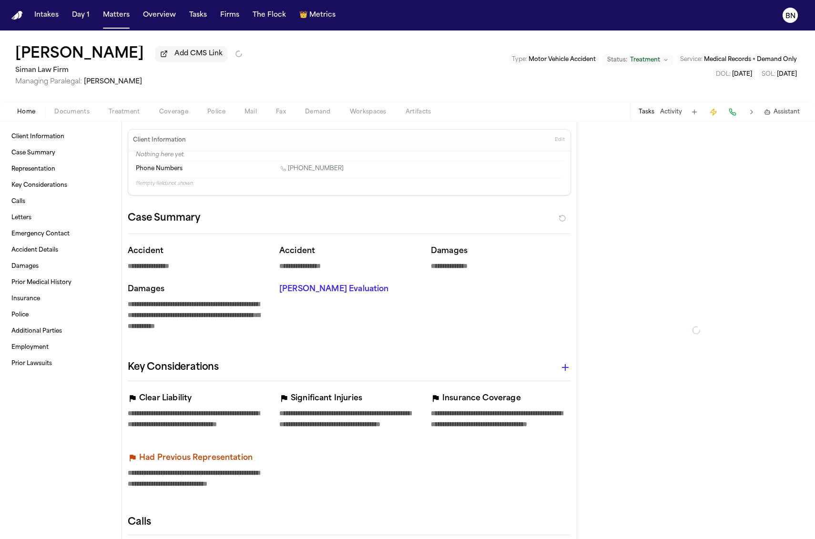
type textarea "*"
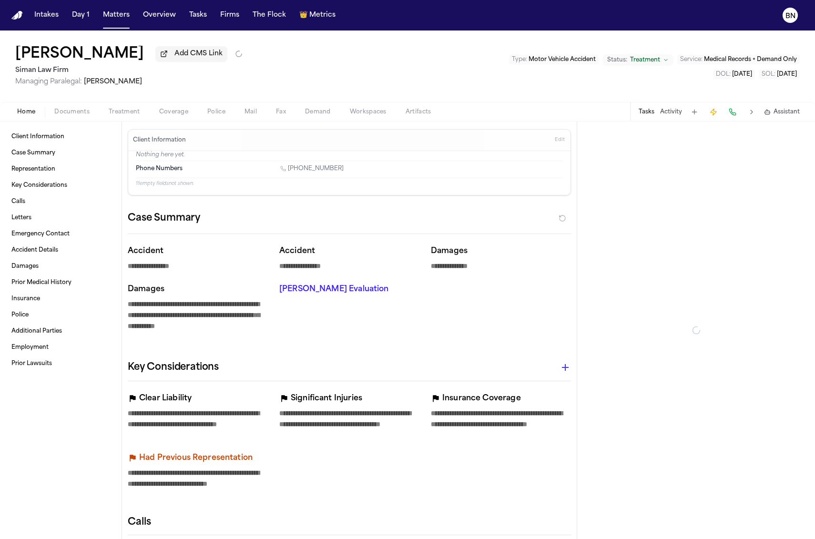
type textarea "*"
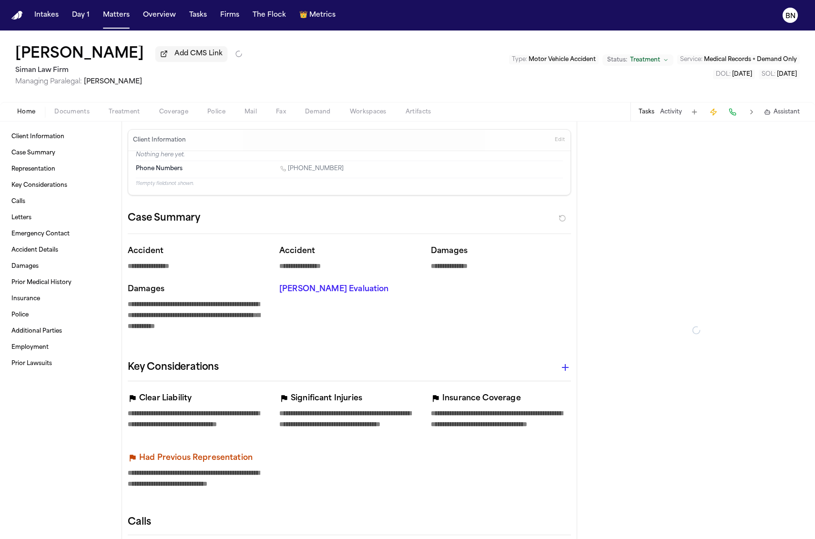
type textarea "*"
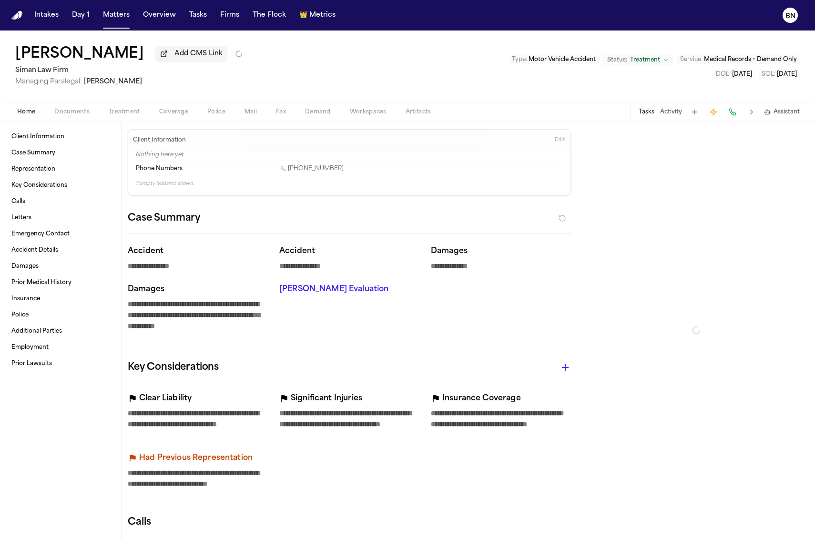
type textarea "*"
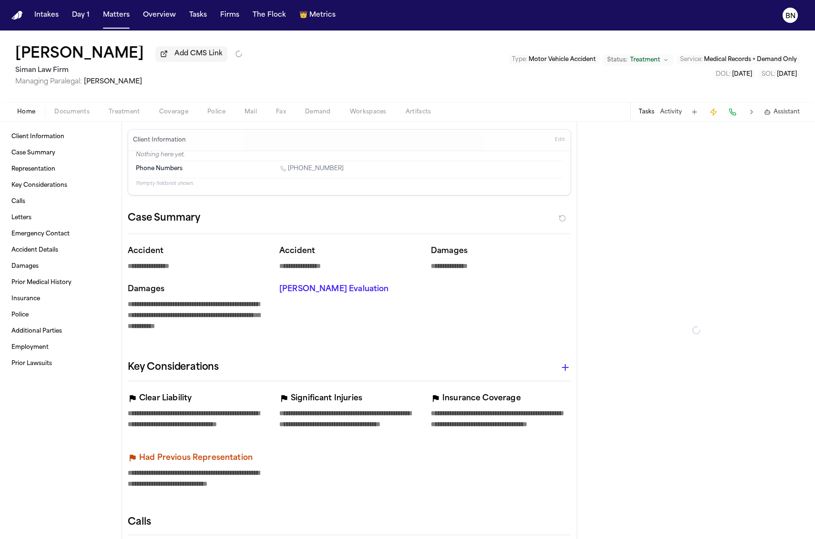
type textarea "*"
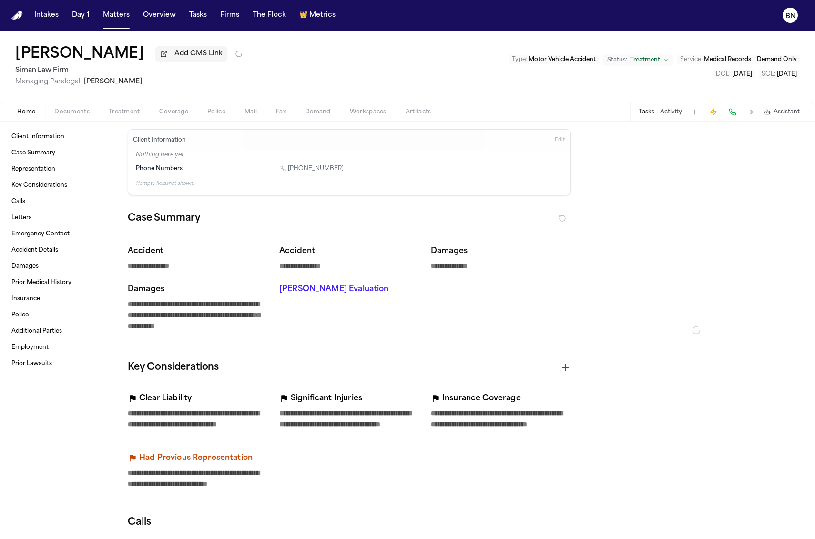
type textarea "*"
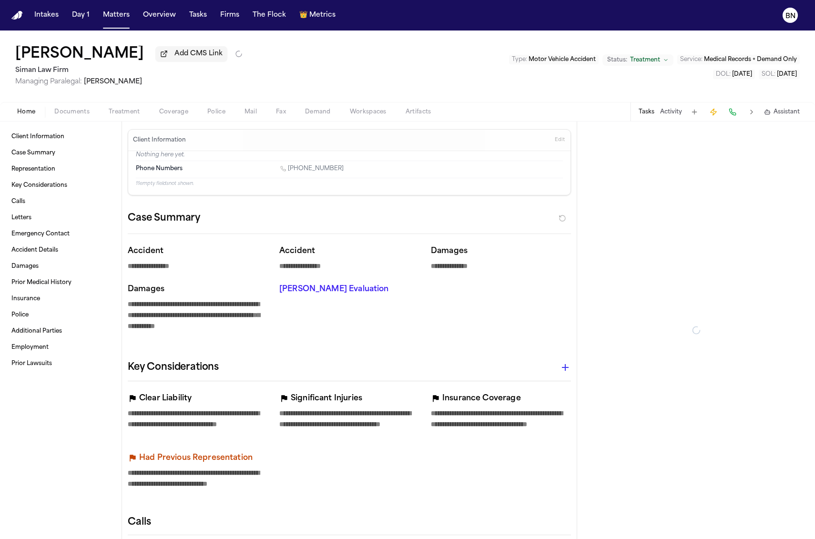
type textarea "*"
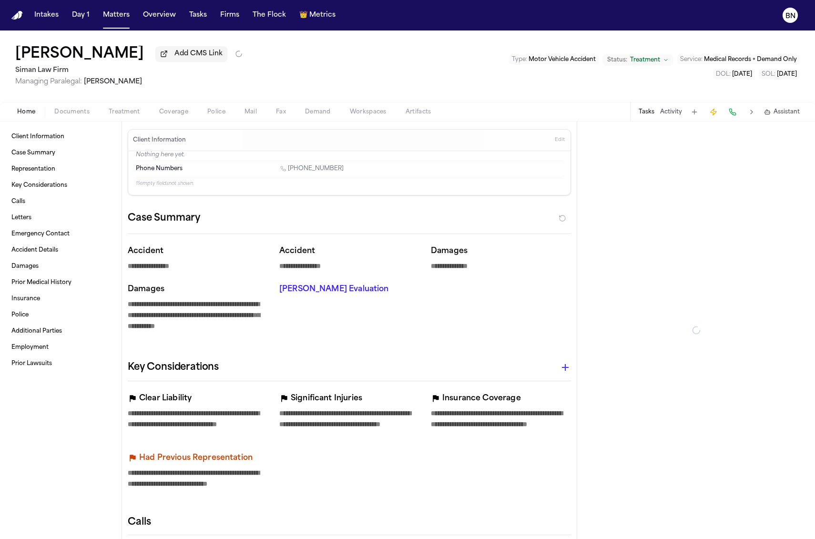
type textarea "*"
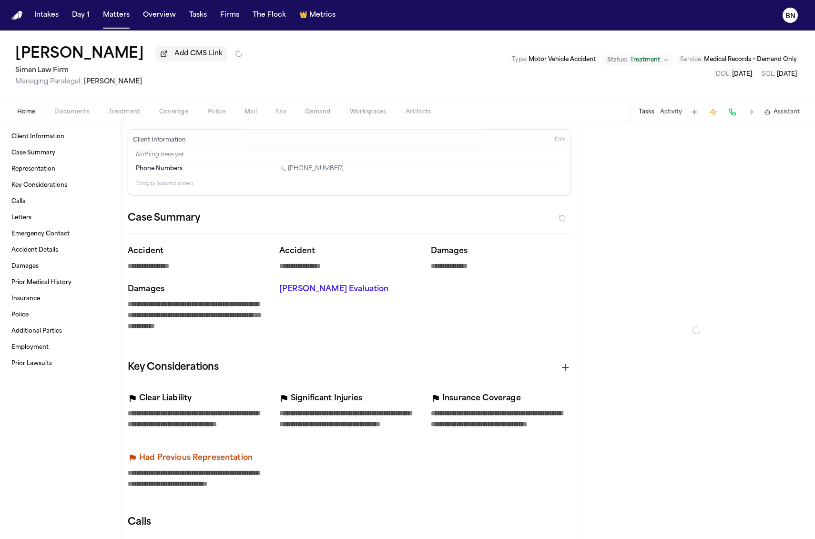
type textarea "*"
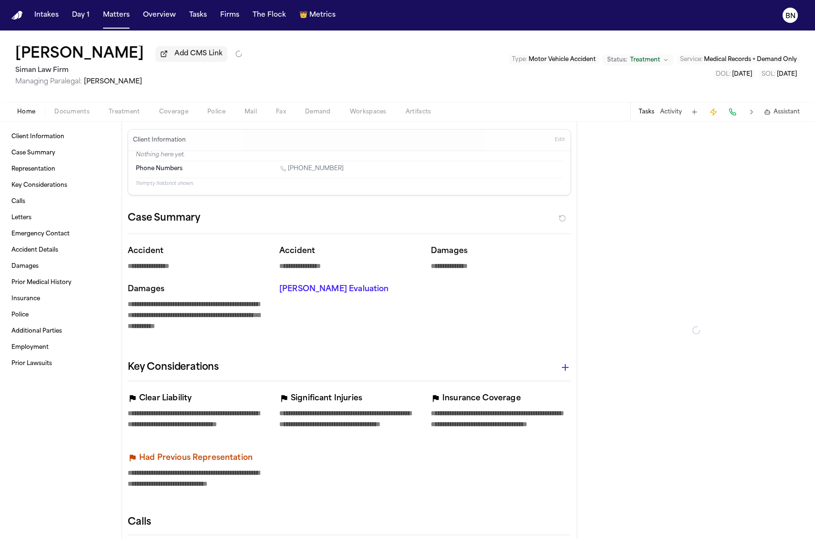
type textarea "*"
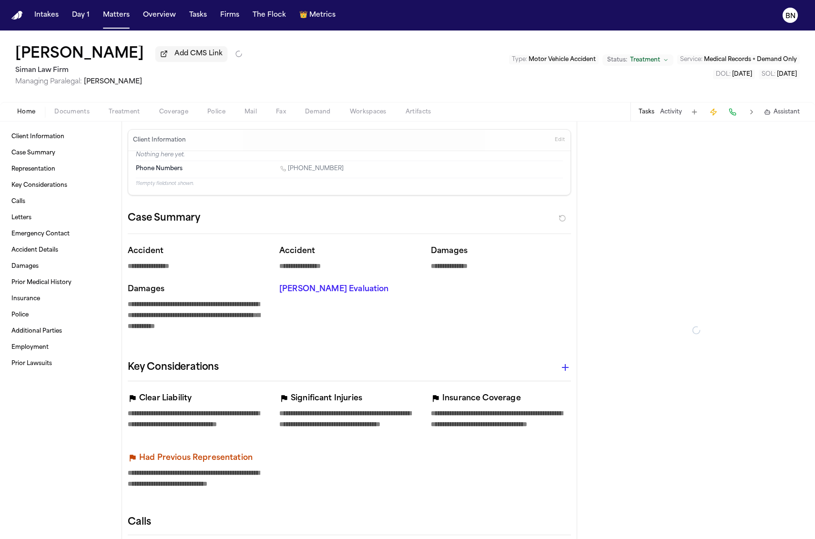
type textarea "*"
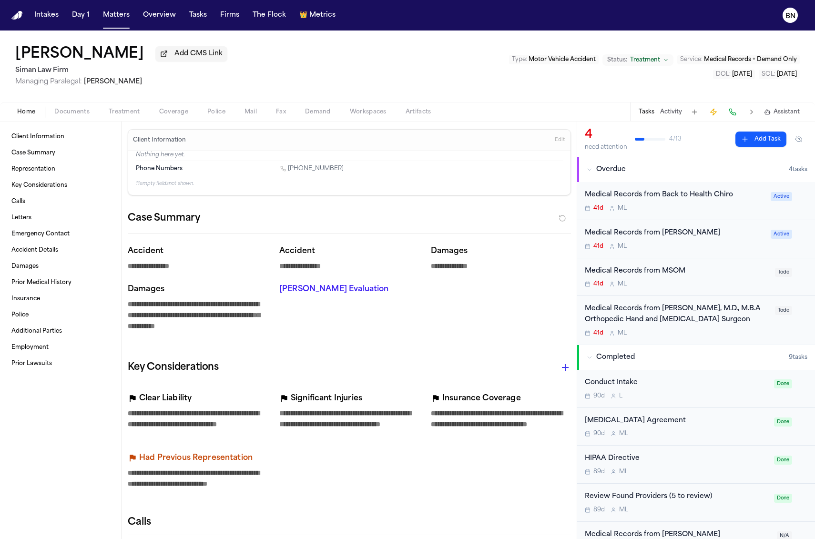
click at [677, 212] on div "41d M L" at bounding box center [674, 208] width 180 height 8
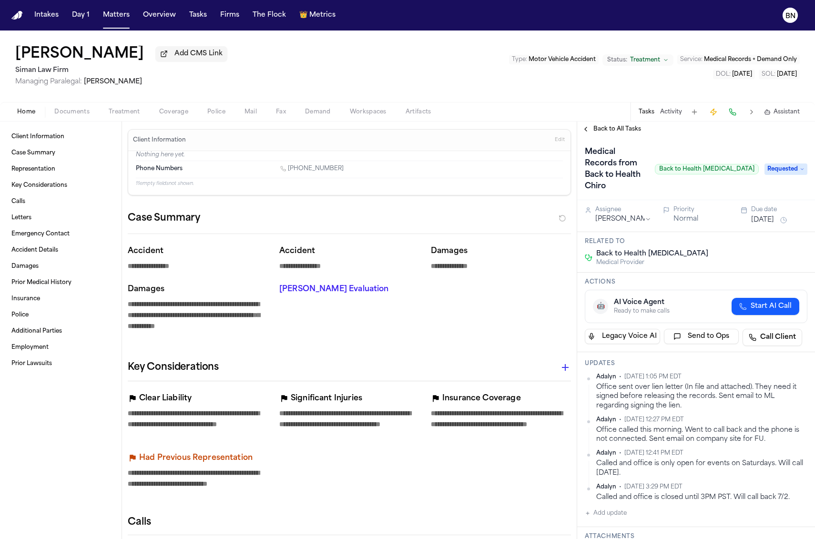
click at [603, 133] on span "Back to All Tasks" at bounding box center [617, 129] width 48 height 8
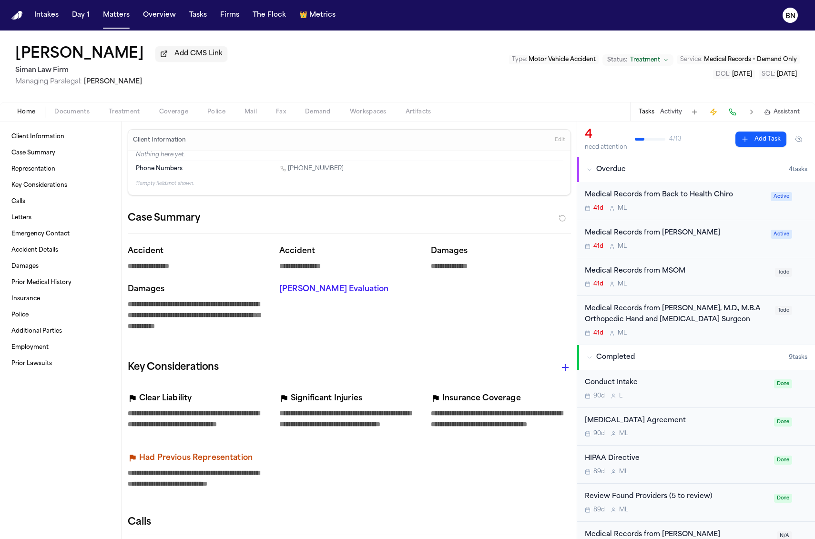
click at [649, 277] on div "Medical Records from MSOM" at bounding box center [676, 271] width 184 height 11
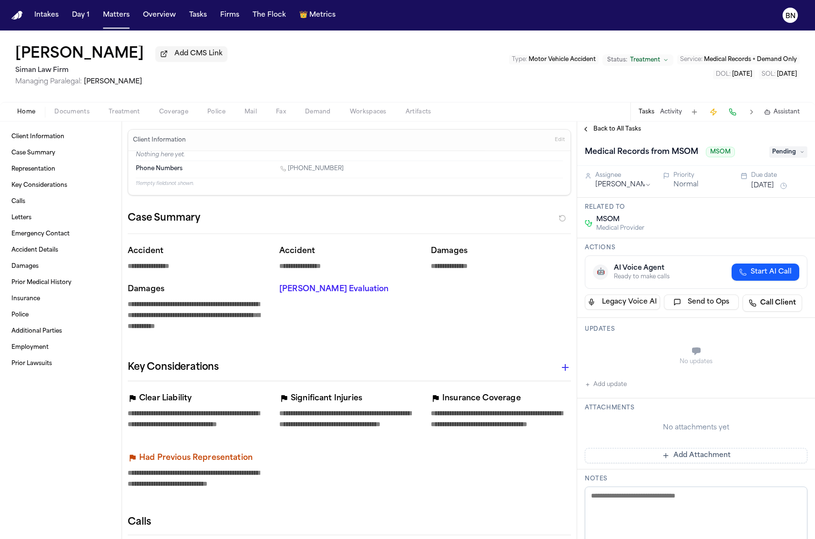
click at [594, 127] on span "Back to All Tasks" at bounding box center [617, 129] width 48 height 8
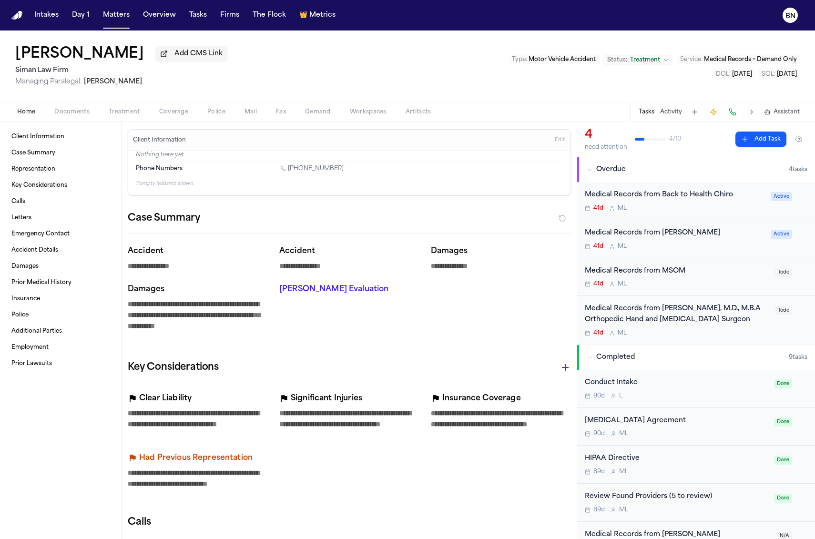
click at [131, 116] on span "Treatment" at bounding box center [124, 112] width 31 height 8
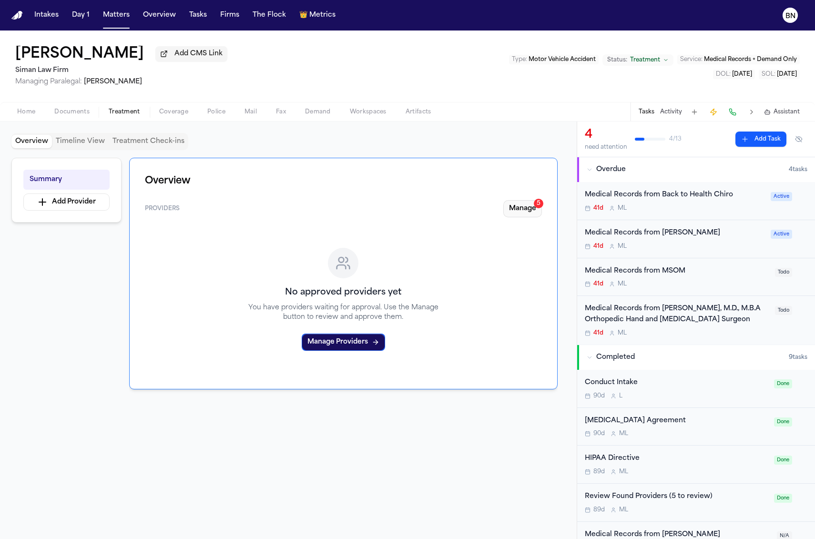
click at [522, 210] on button "Manage 5" at bounding box center [522, 208] width 39 height 17
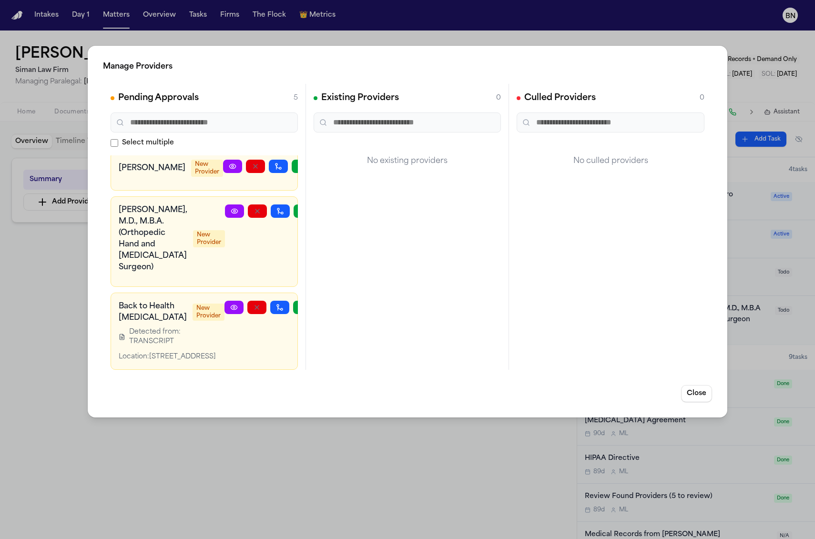
scroll to position [176, 0]
click at [63, 309] on div "Manage Providers Pending Approvals 5 Select multiple MSOM New Provider Dr. Luis…" at bounding box center [407, 269] width 815 height 539
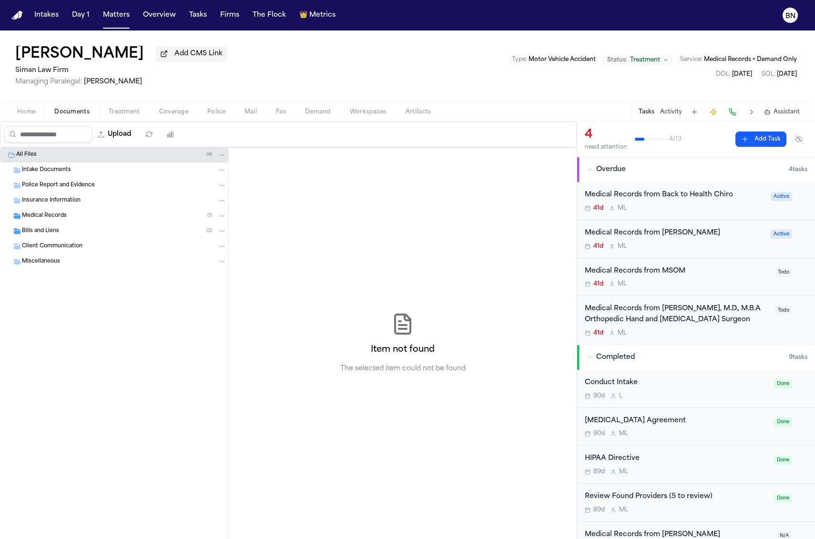
click at [56, 112] on button "Documents" at bounding box center [72, 111] width 54 height 11
click at [96, 217] on div "Medical Records ( 1 )" at bounding box center [124, 215] width 204 height 9
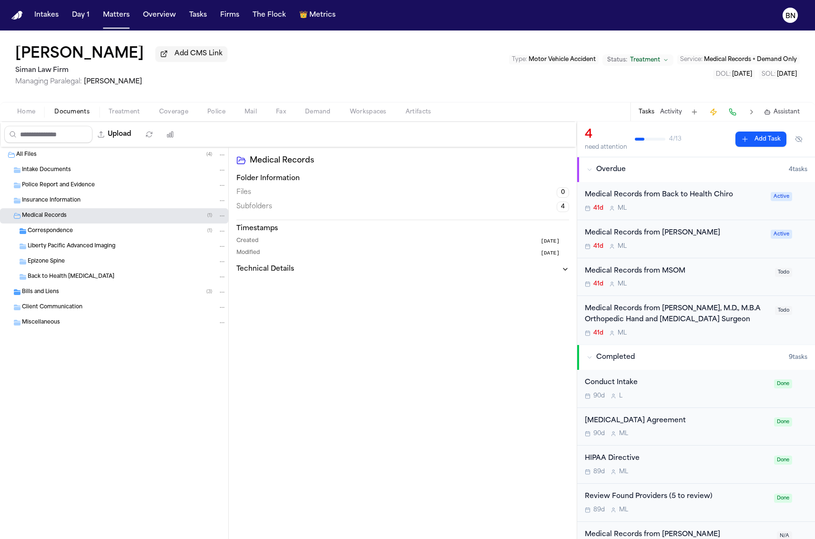
click at [96, 234] on div "Correspondence ( 1 )" at bounding box center [127, 231] width 199 height 9
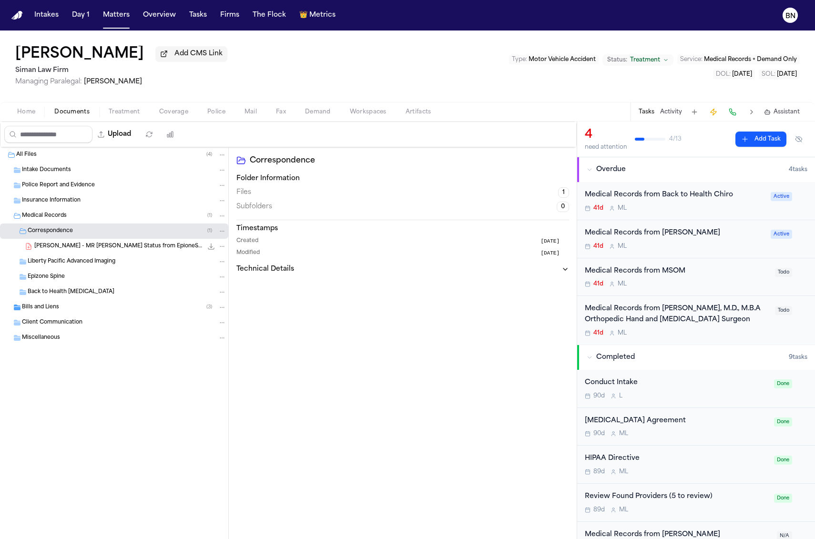
click at [96, 249] on span "K. Jensen - MR Request Status from EpioneSPINE - 6.25.25" at bounding box center [118, 246] width 168 height 8
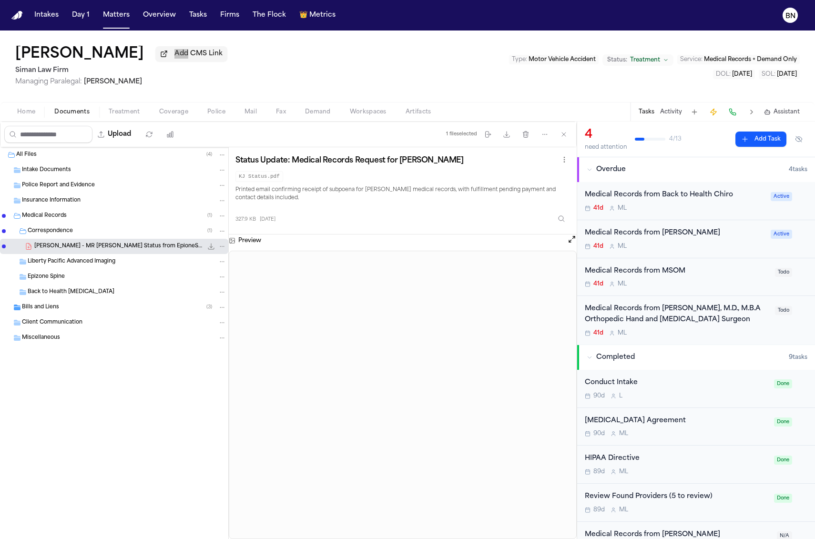
drag, startPoint x: 321, startPoint y: 37, endPoint x: 361, endPoint y: 5, distance: 51.2
click at [0, 0] on div "Intakes Day 1 Matters Overview Tasks Firms The Flock 👑 Metrics BN Kelli Jensen …" at bounding box center [407, 269] width 815 height 539
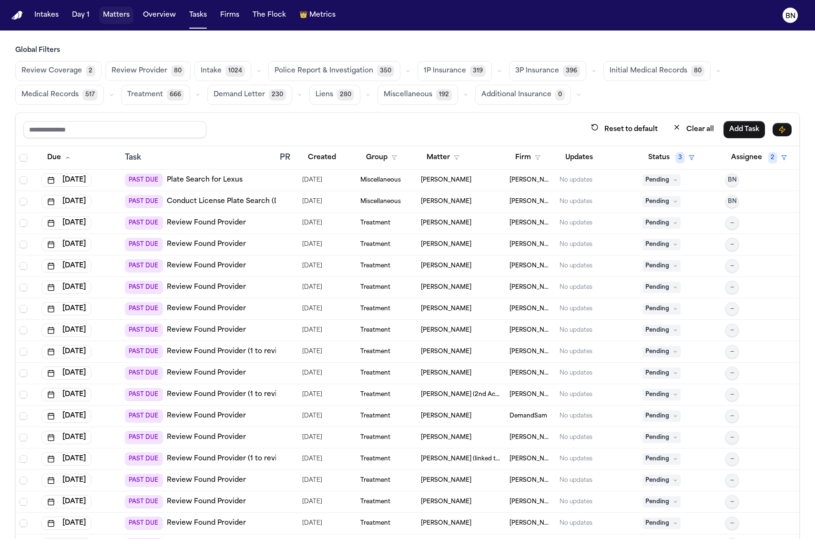
click at [121, 15] on button "Matters" at bounding box center [116, 15] width 34 height 17
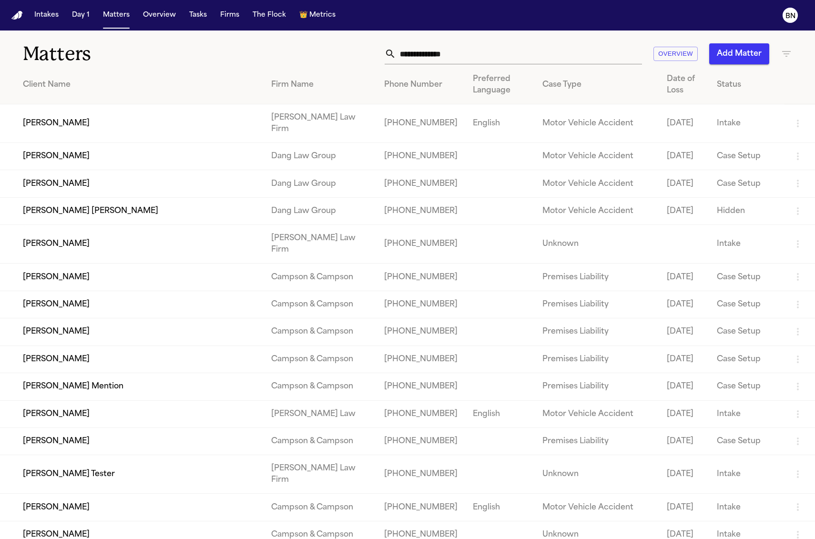
click at [469, 56] on input "text" at bounding box center [519, 53] width 246 height 21
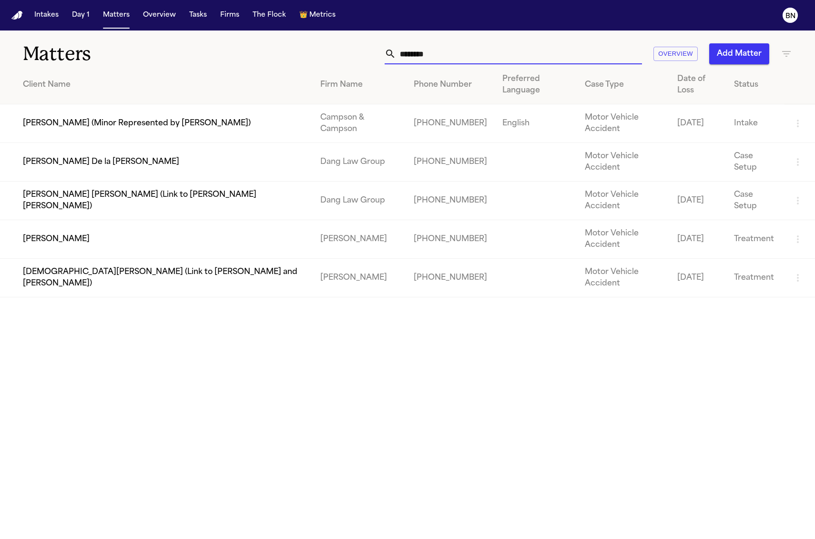
type input "********"
click at [109, 220] on td "Leo D Cruz" at bounding box center [156, 239] width 312 height 39
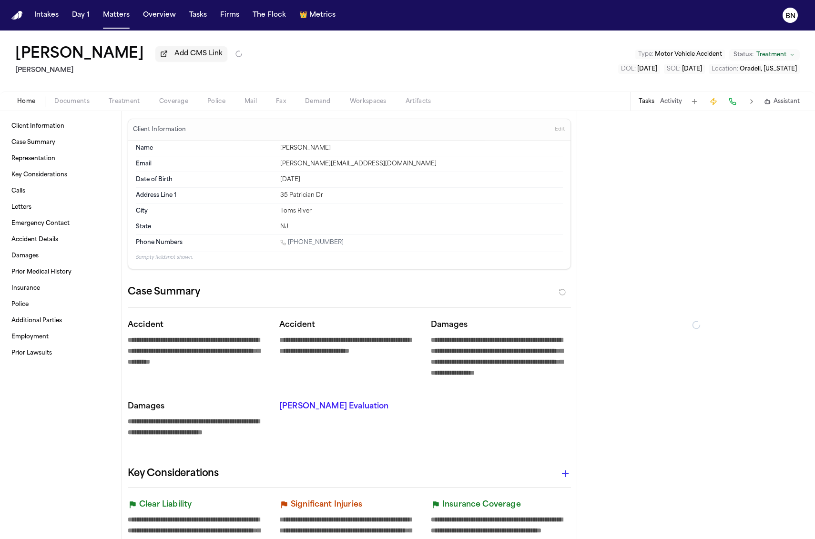
type textarea "*"
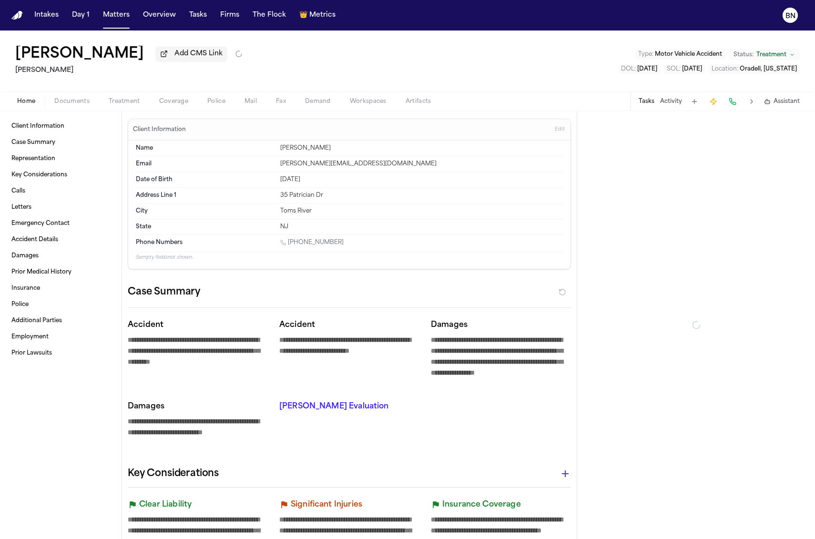
type textarea "*"
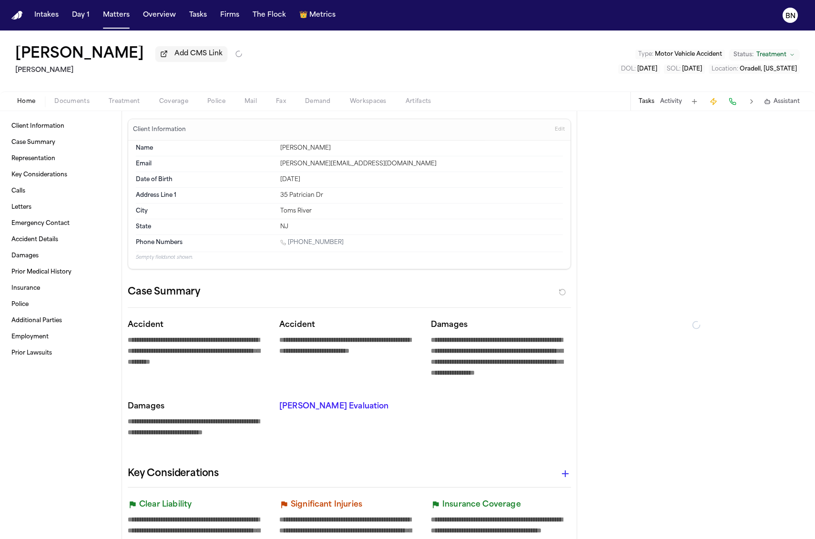
type textarea "*"
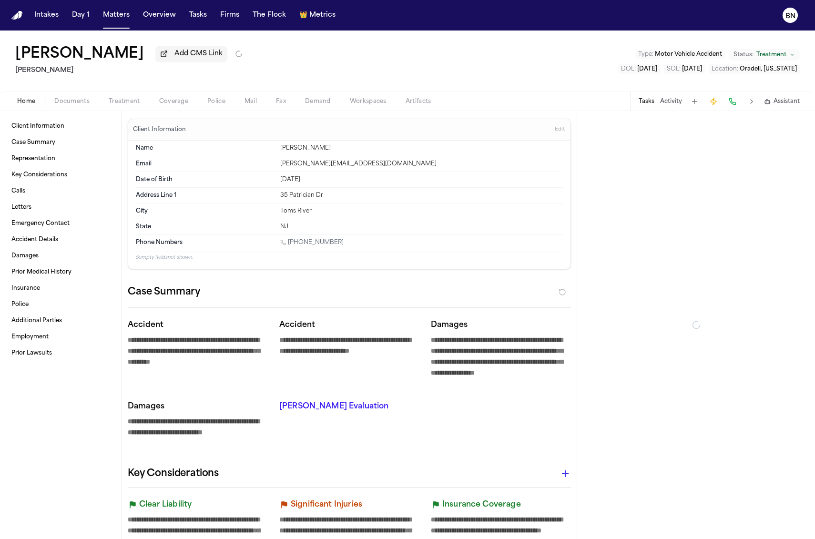
type textarea "*"
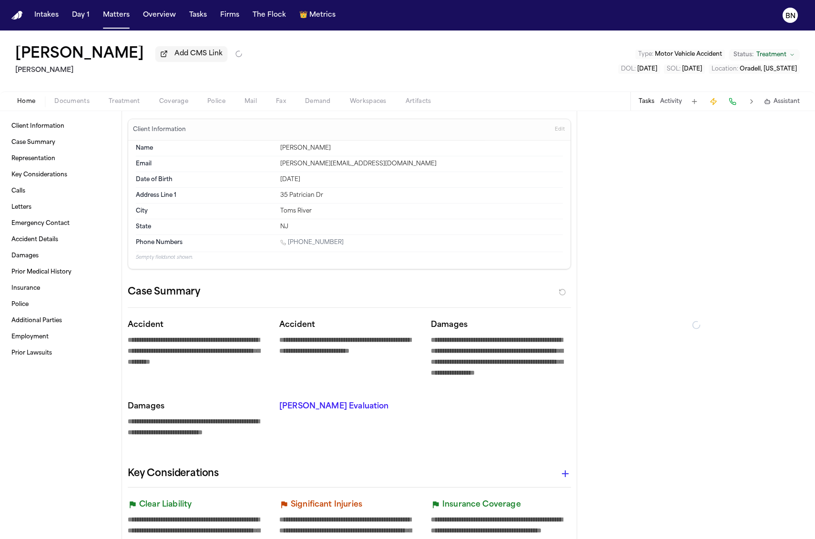
type textarea "*"
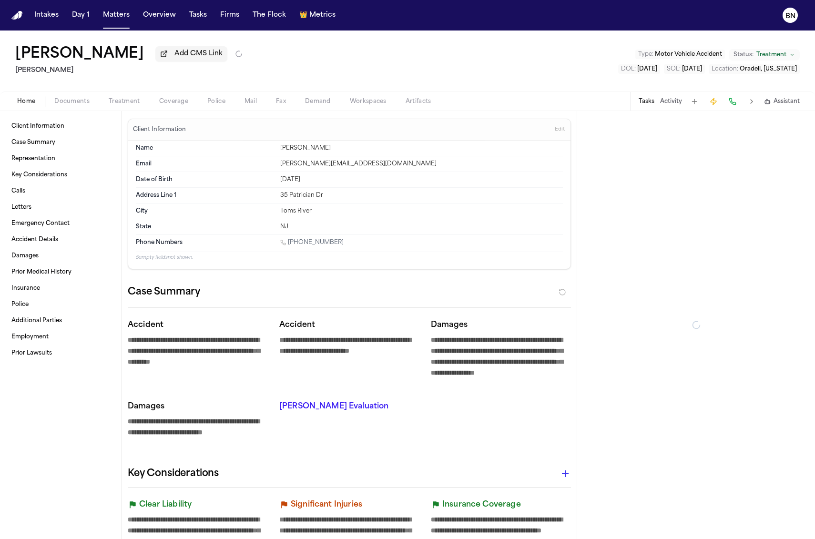
type textarea "*"
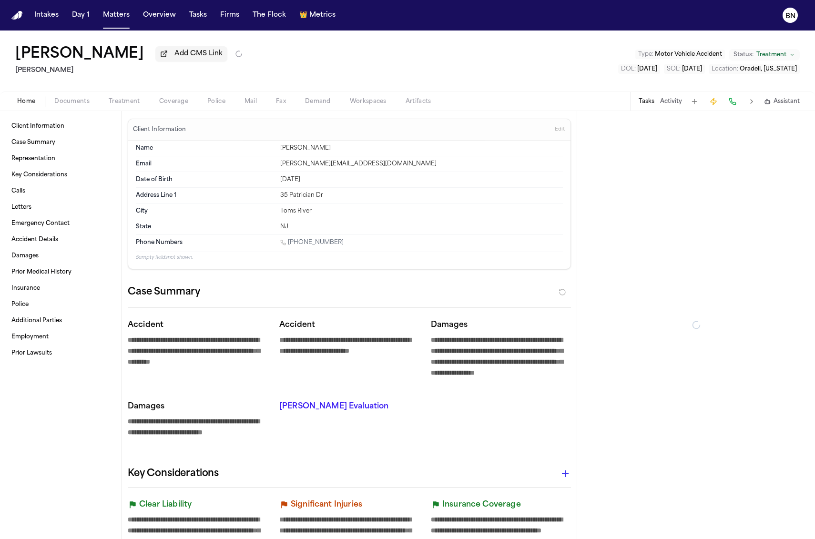
type textarea "*"
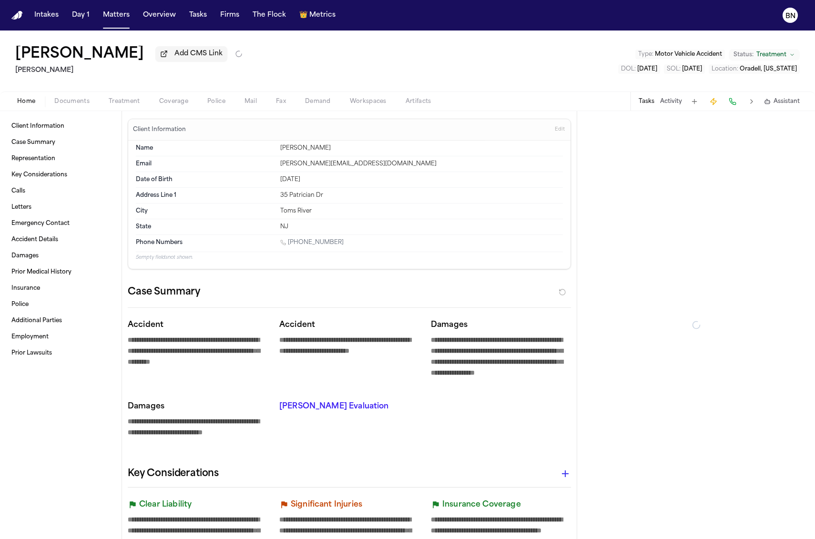
type textarea "*"
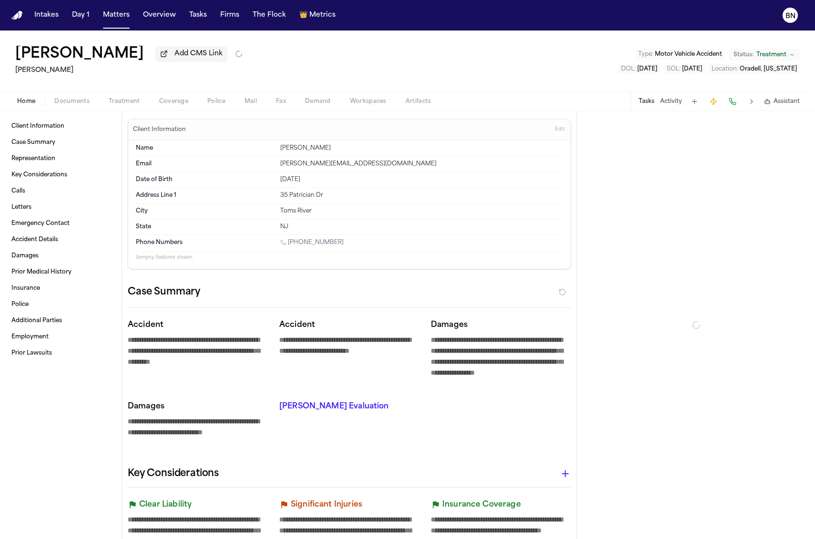
type textarea "*"
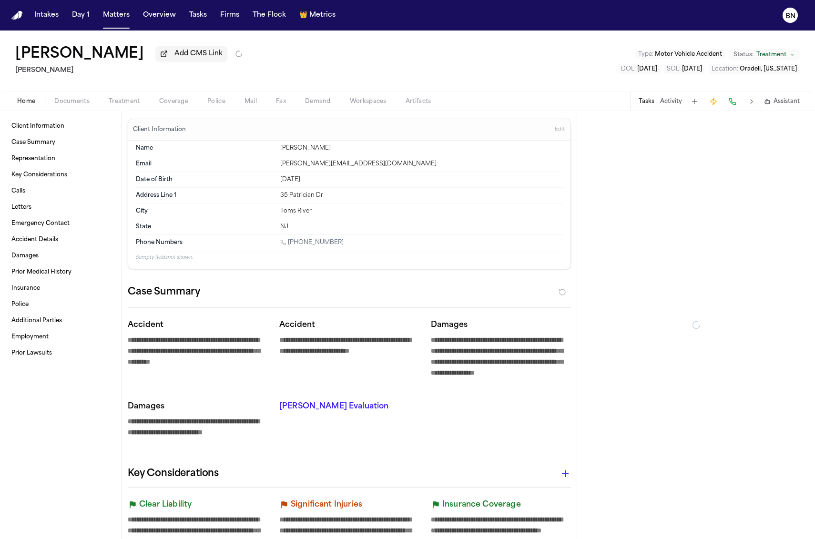
type textarea "*"
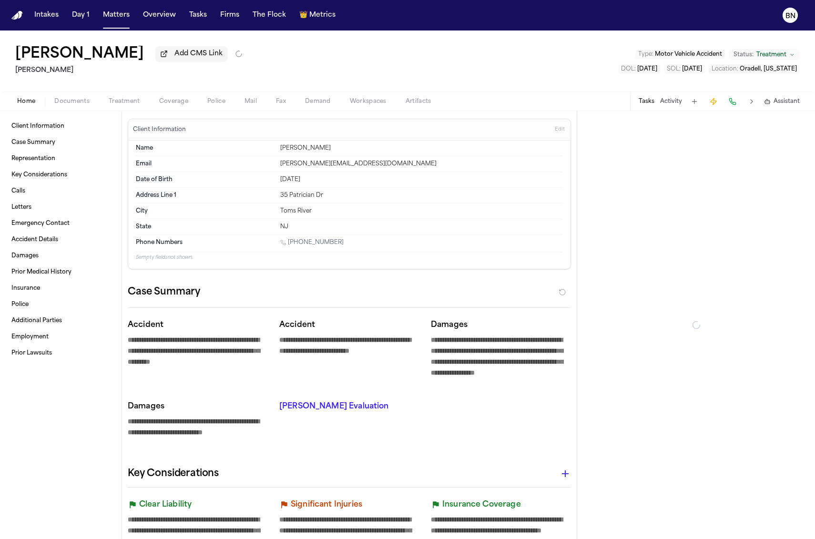
type textarea "*"
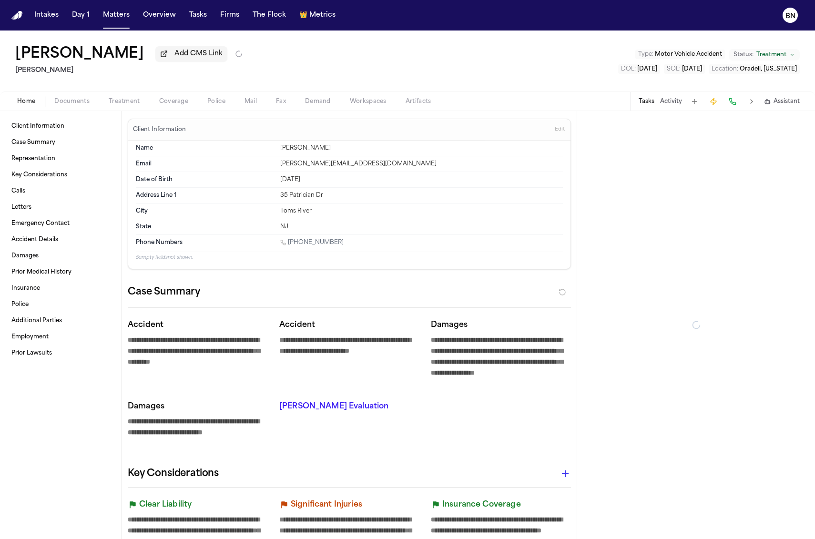
type textarea "*"
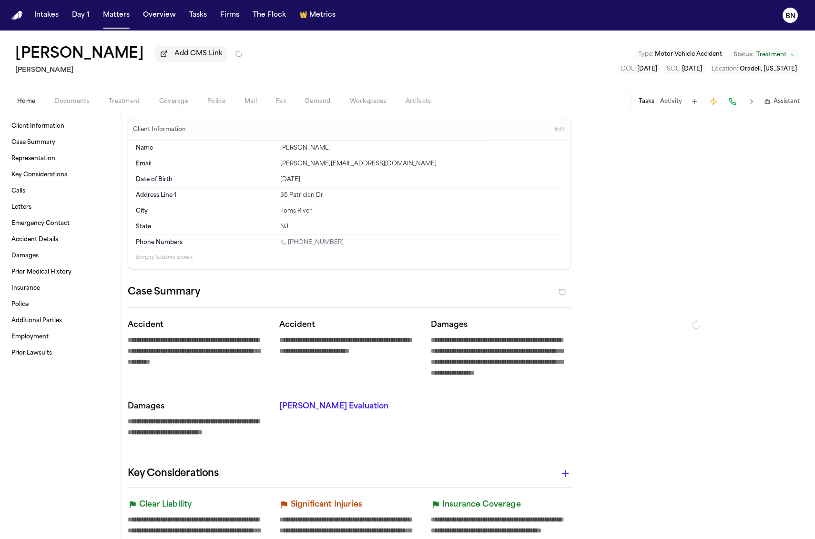
type textarea "*"
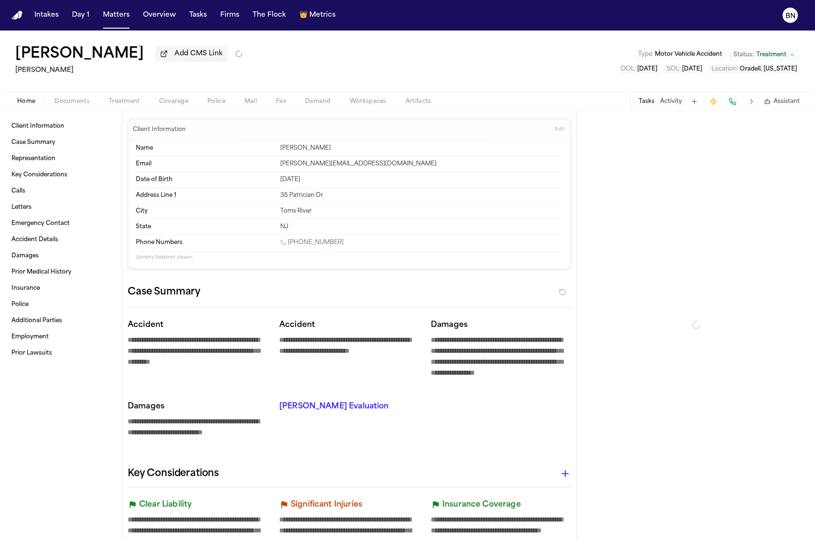
type textarea "*"
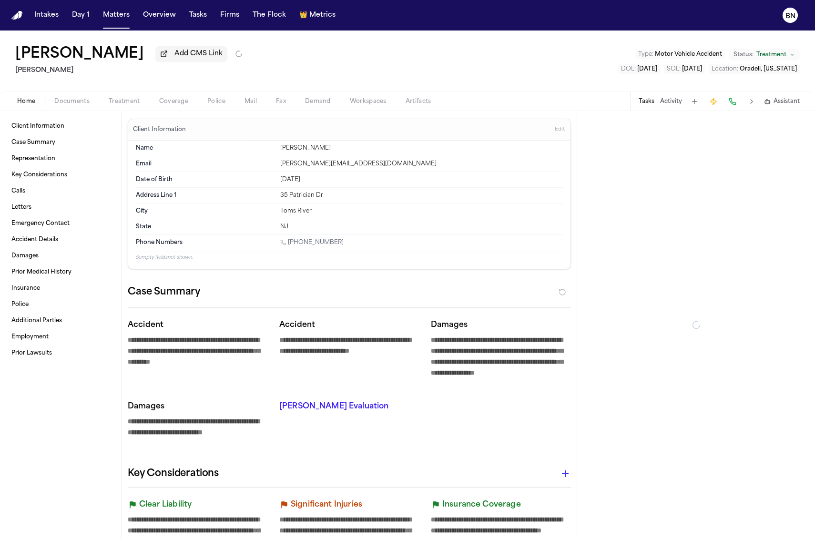
type textarea "*"
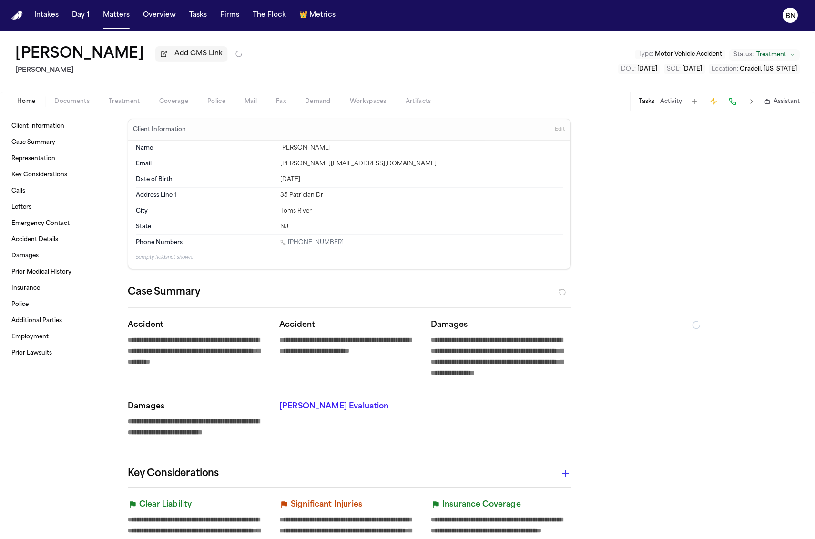
type textarea "*"
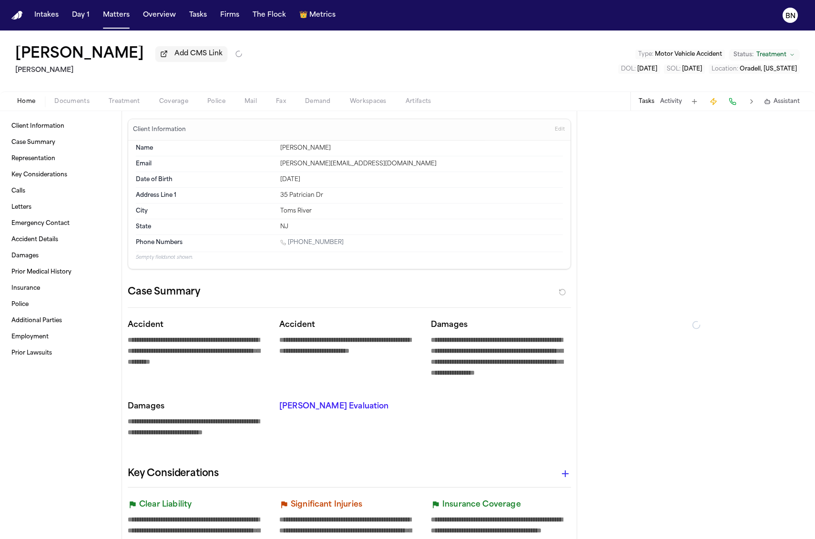
type textarea "*"
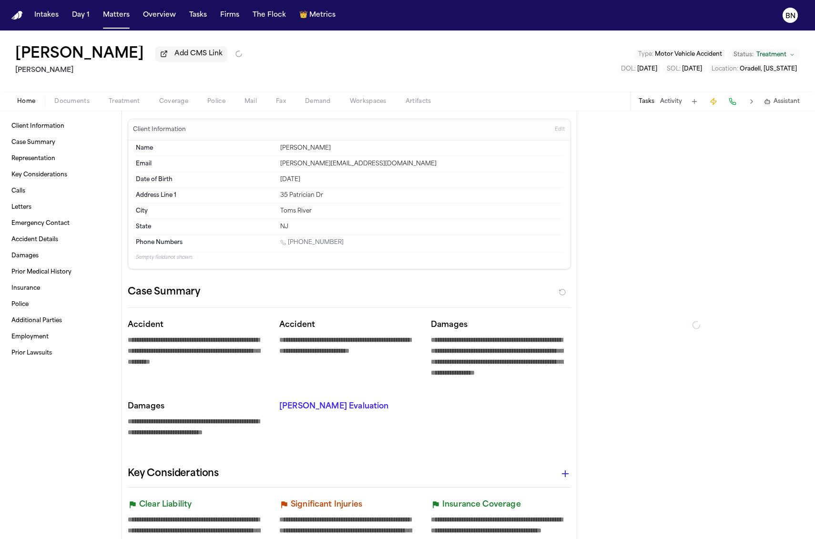
type textarea "*"
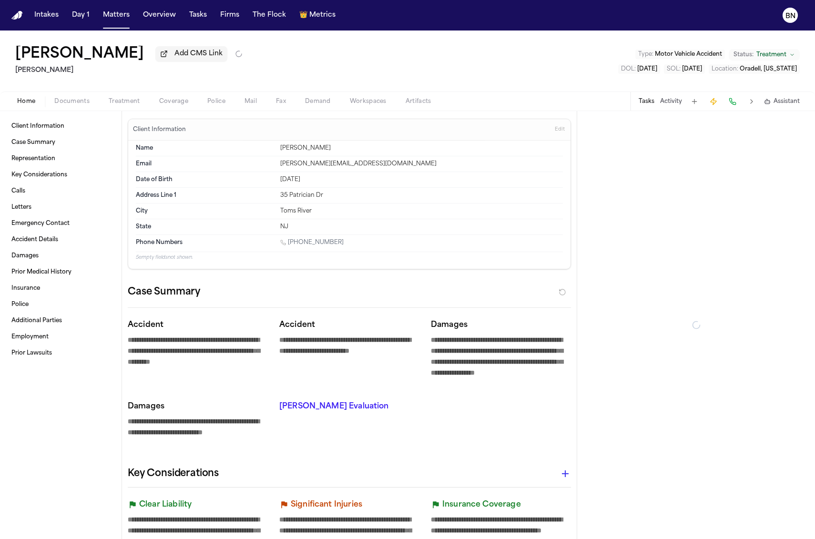
type textarea "*"
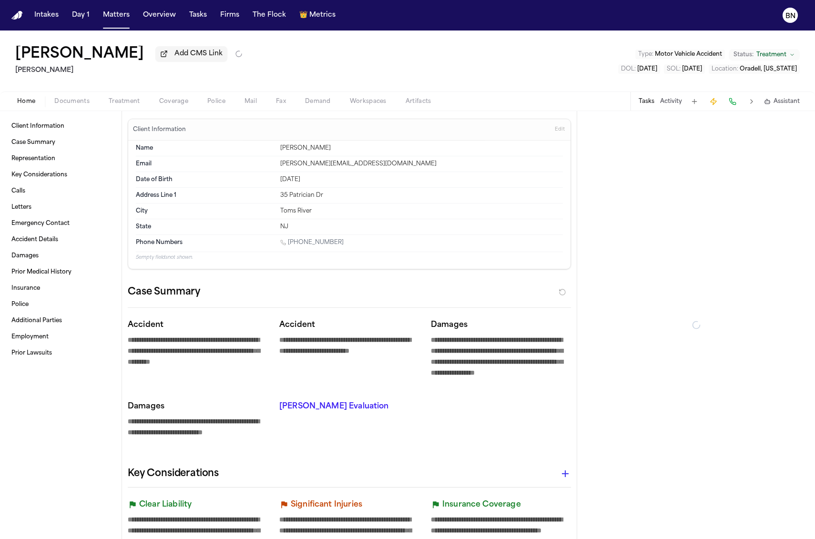
type textarea "*"
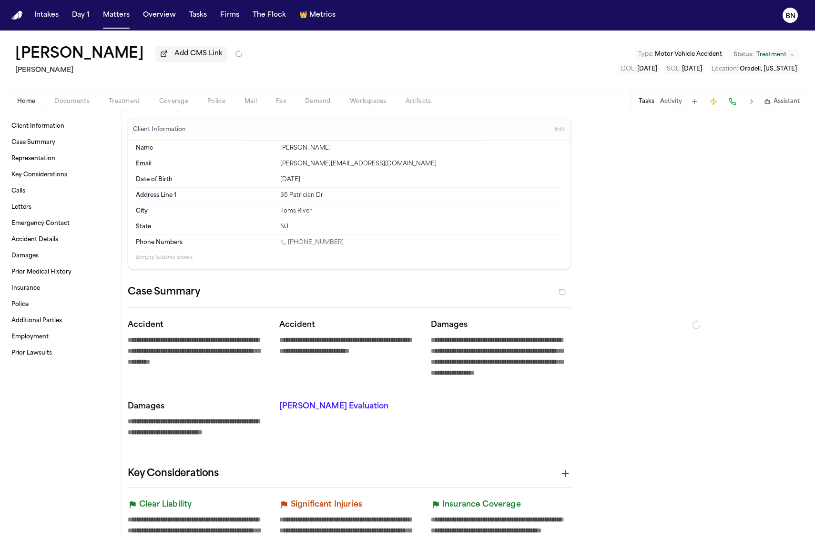
type textarea "*"
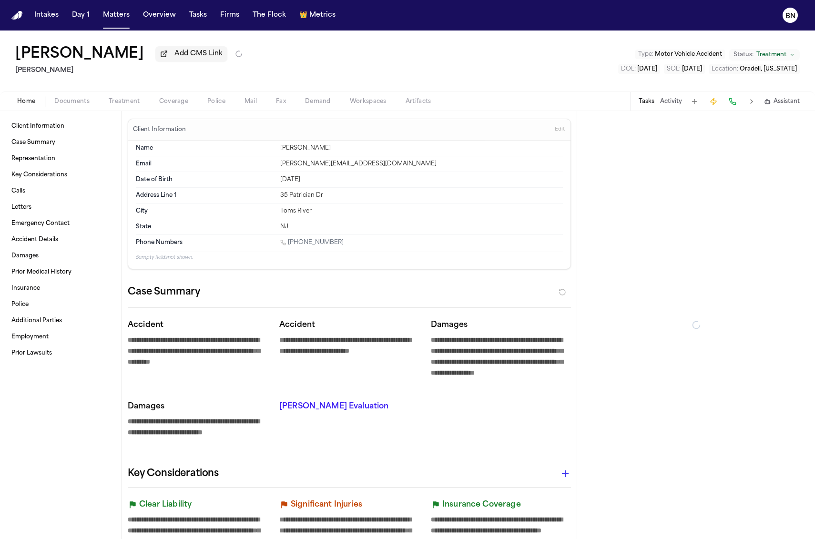
type textarea "*"
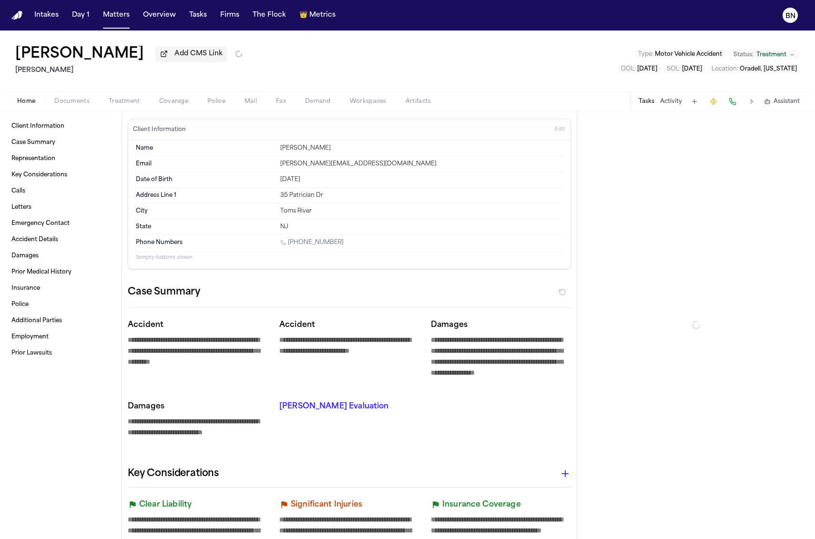
type textarea "*"
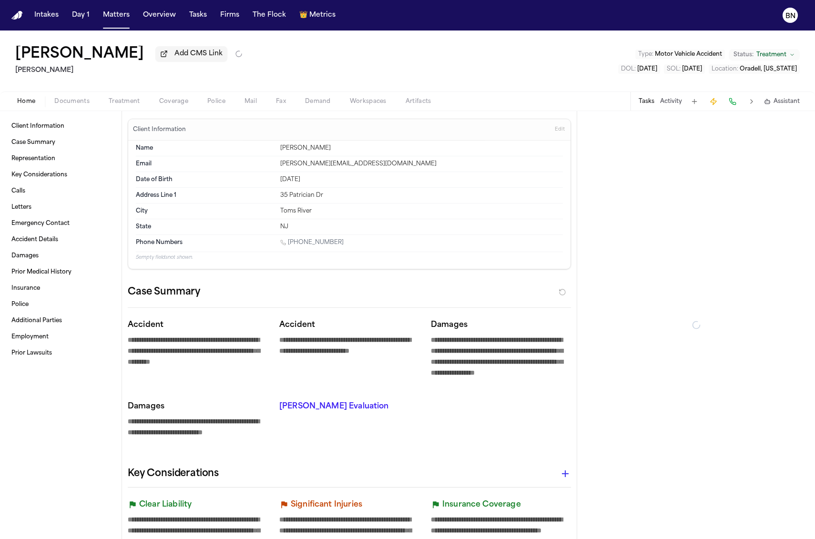
type textarea "*"
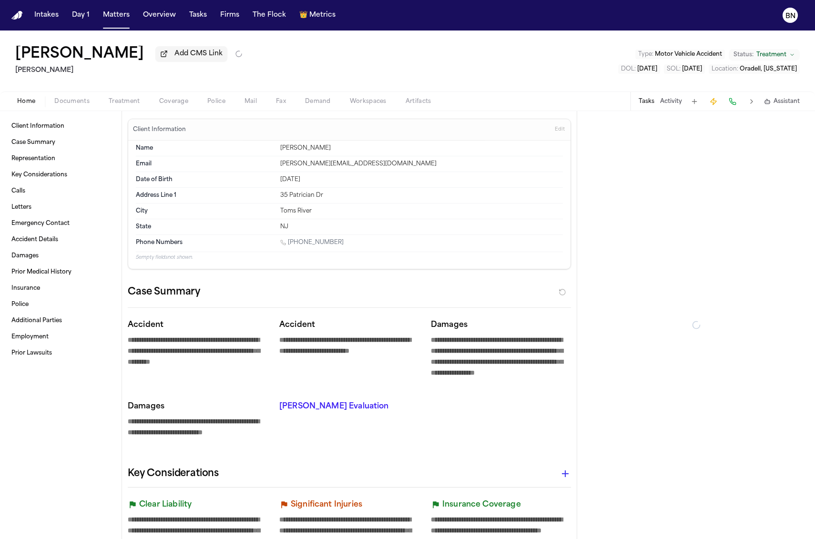
type textarea "*"
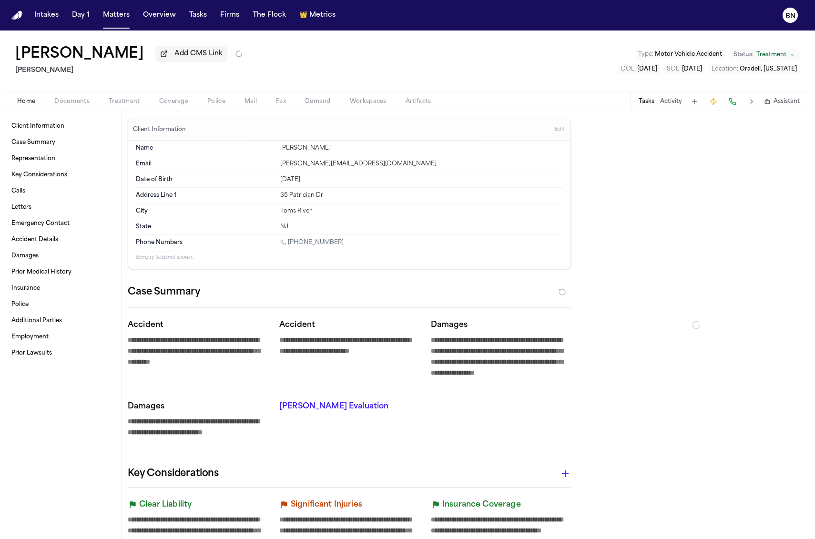
type textarea "*"
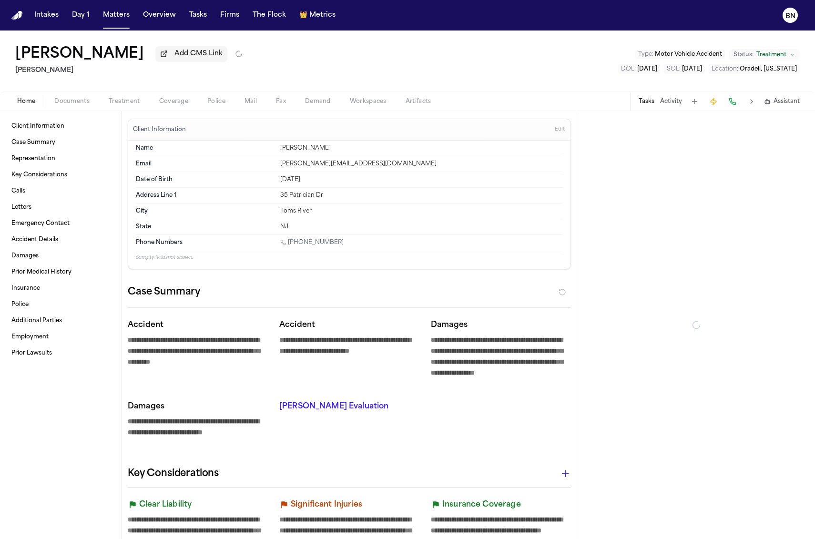
type textarea "*"
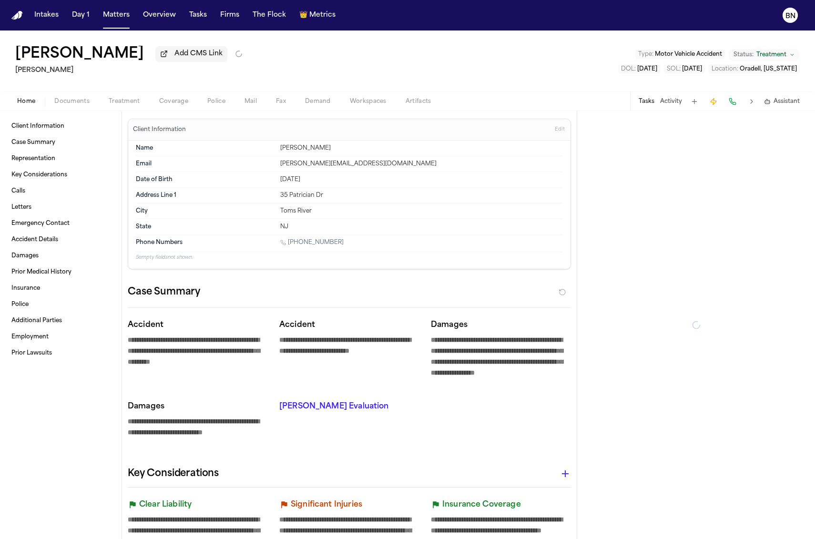
type textarea "*"
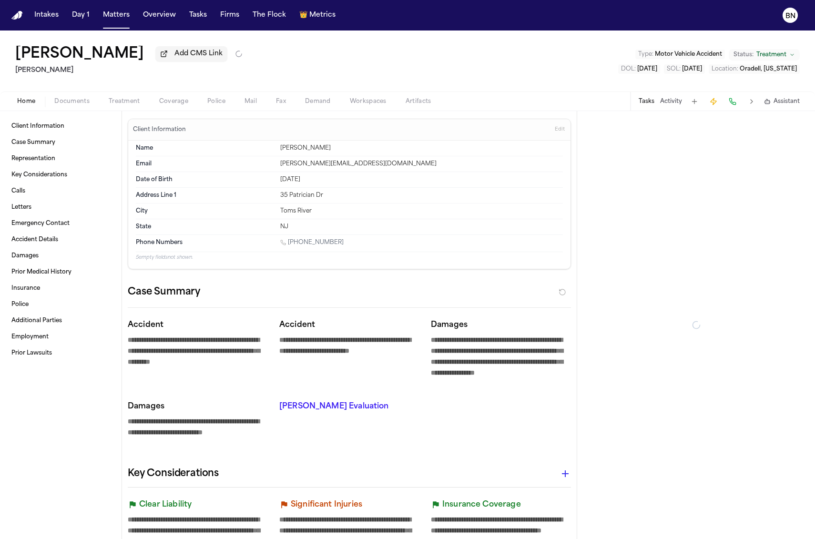
type textarea "*"
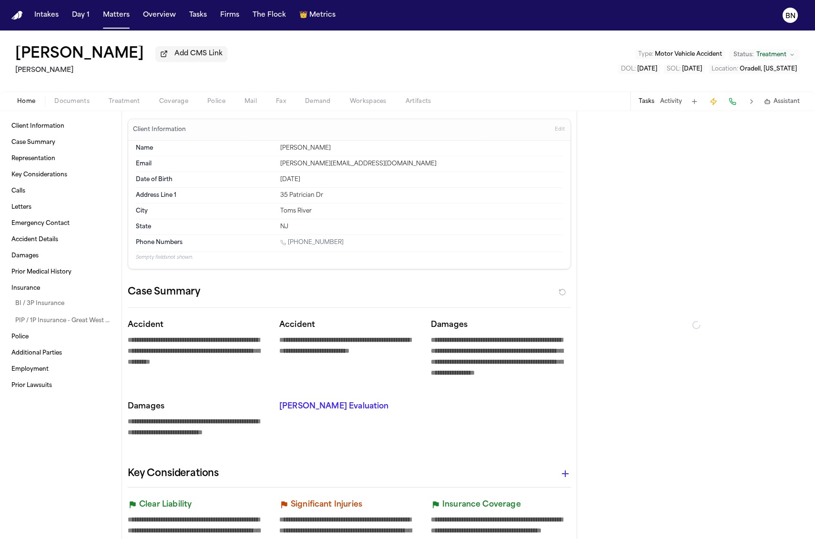
type textarea "*"
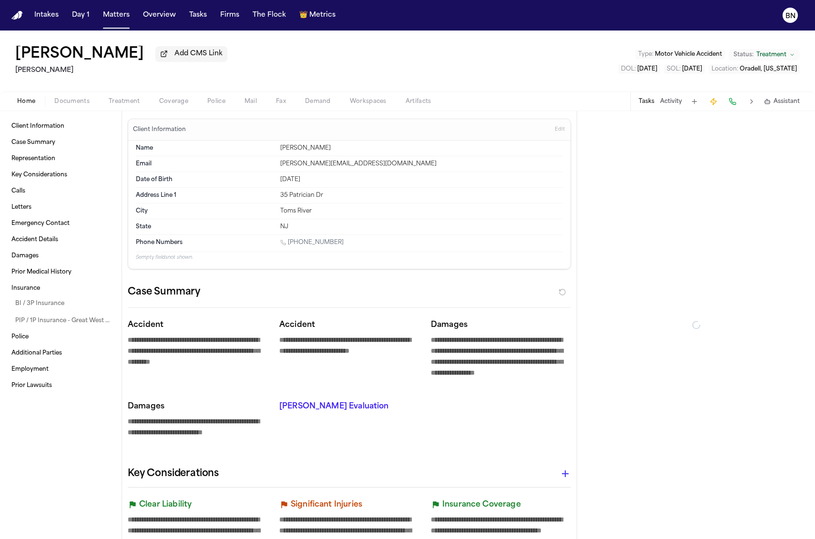
type textarea "*"
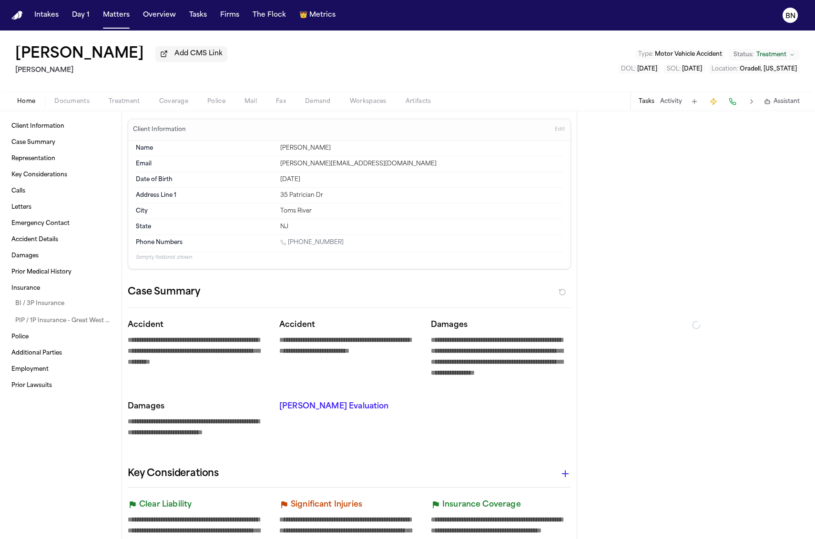
type textarea "*"
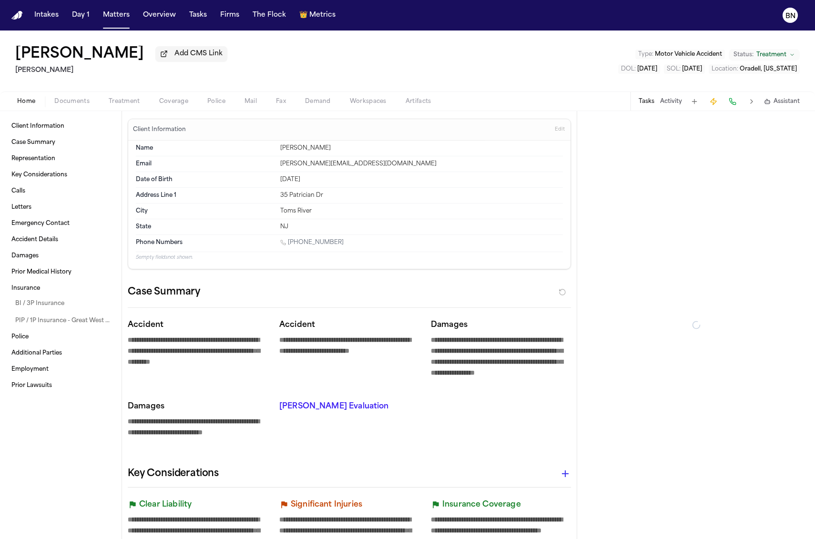
type textarea "*"
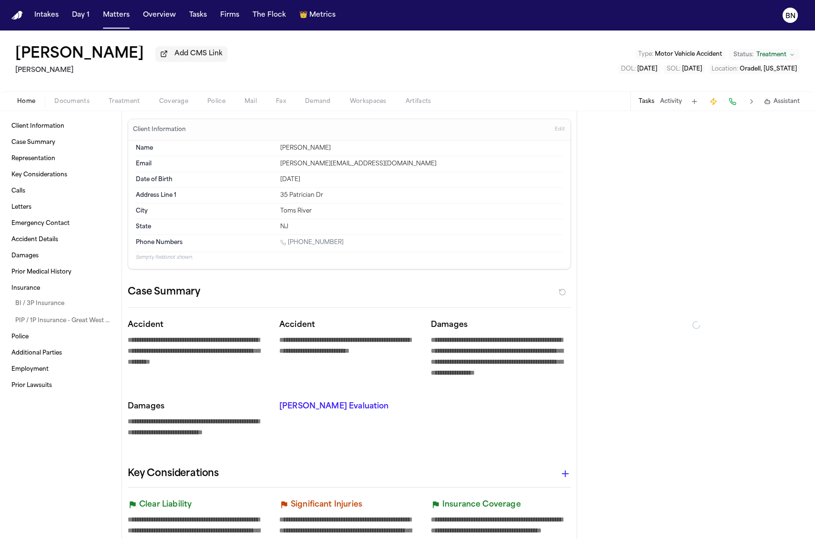
type textarea "*"
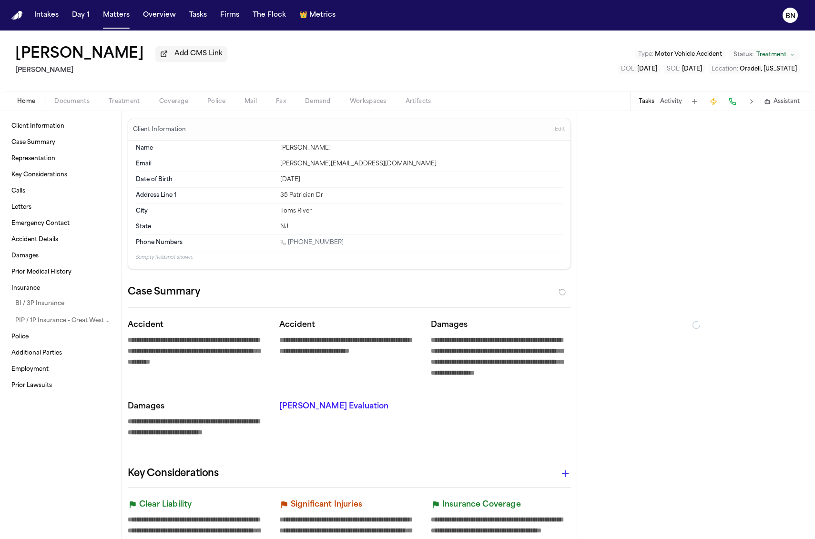
type textarea "*"
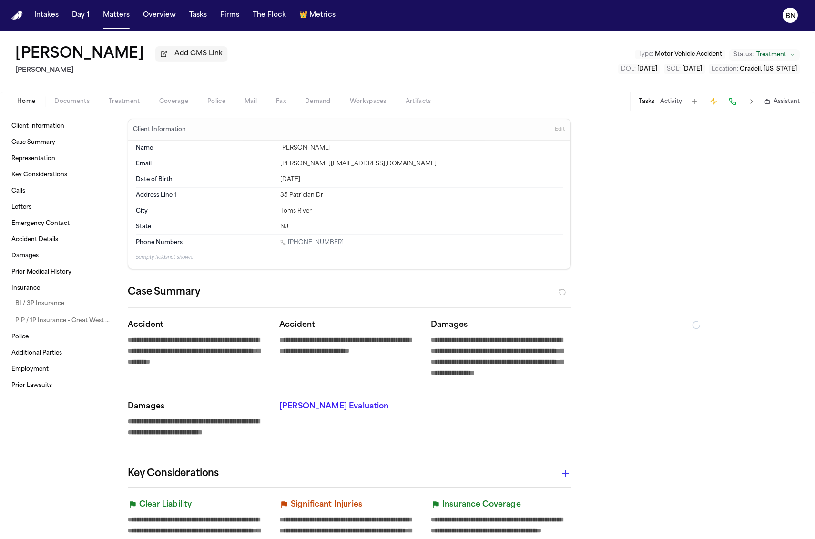
type textarea "*"
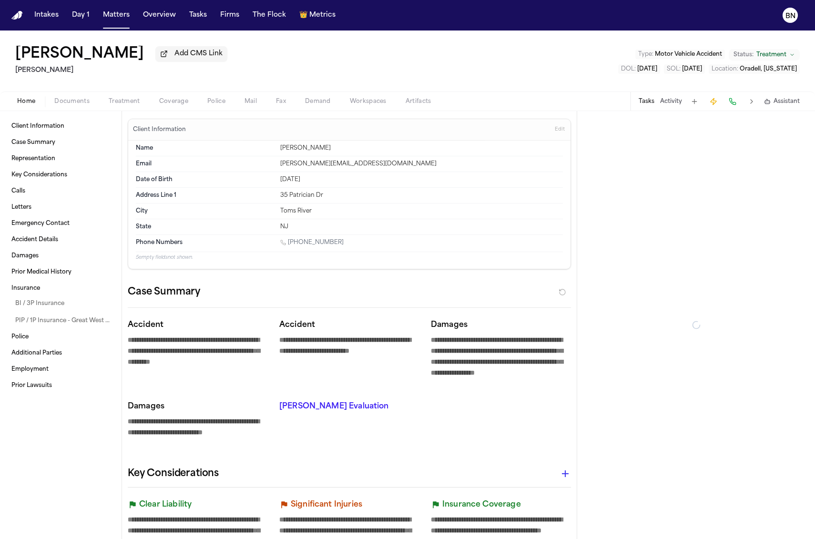
type textarea "*"
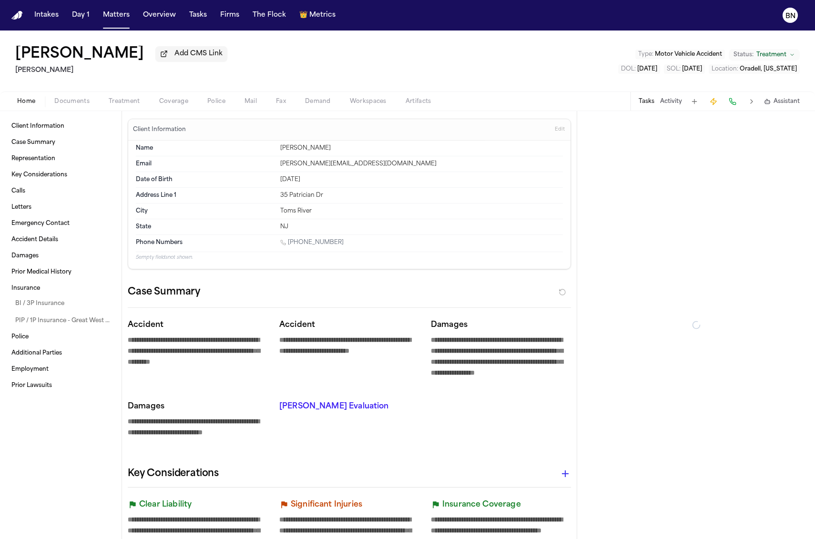
type textarea "*"
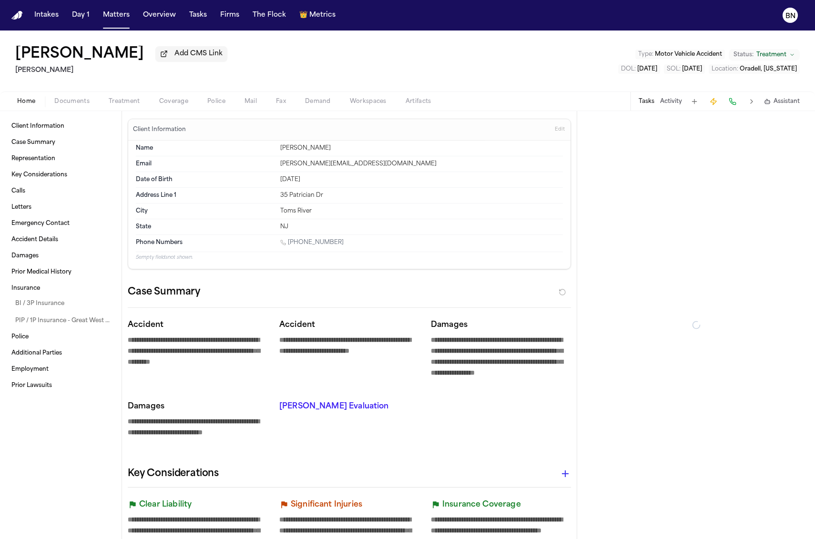
type textarea "*"
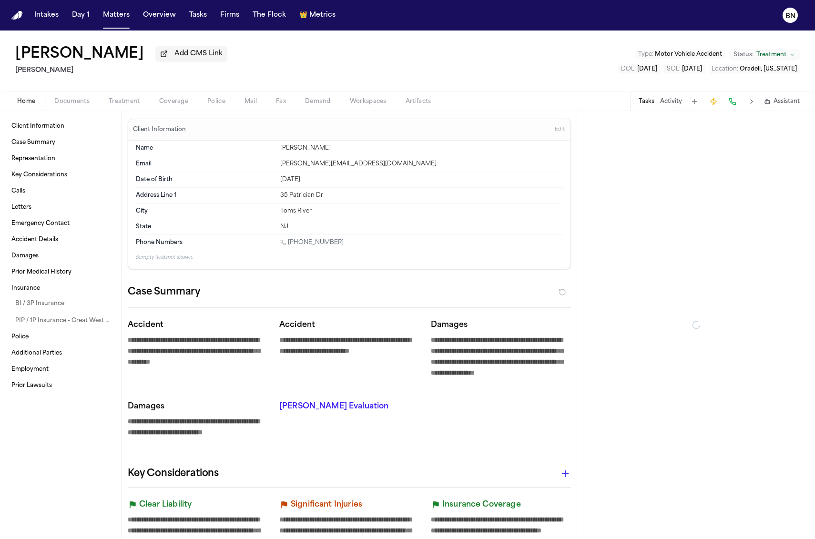
type textarea "*"
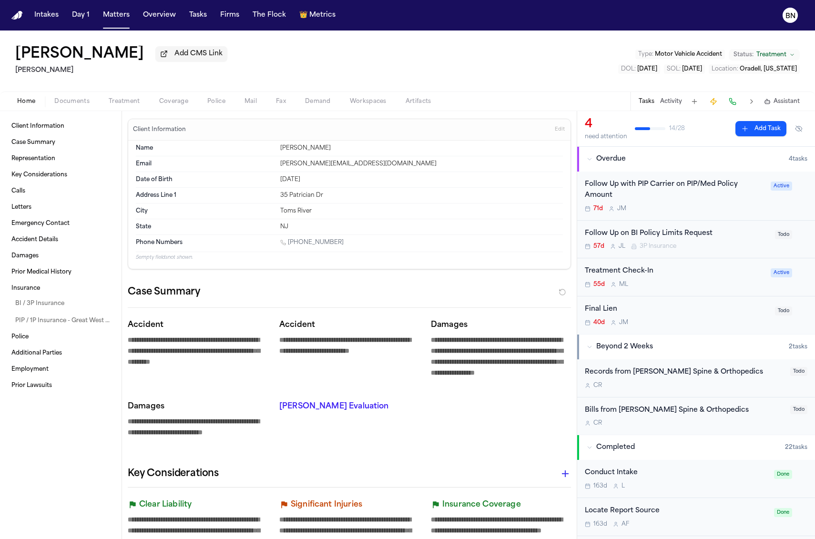
click at [674, 373] on div "Records from Hess Spine & Orthopedics" at bounding box center [684, 372] width 200 height 11
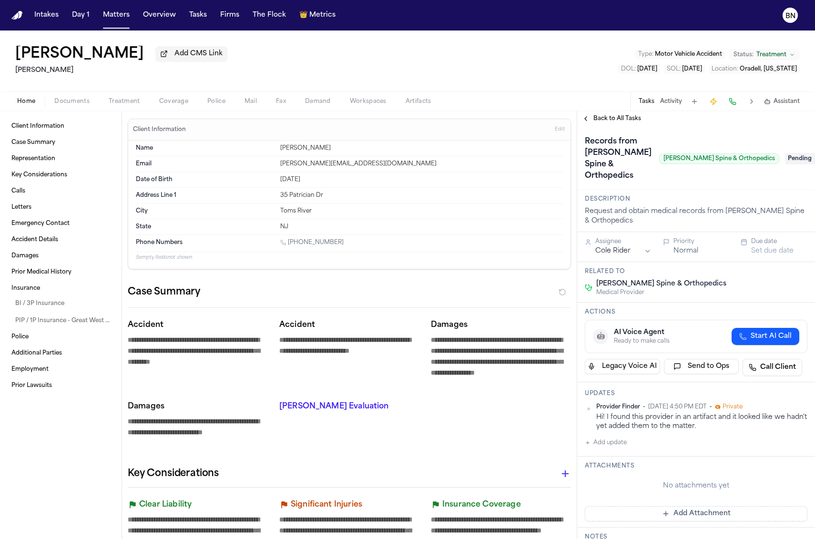
click at [617, 122] on span "Back to All Tasks" at bounding box center [617, 119] width 48 height 8
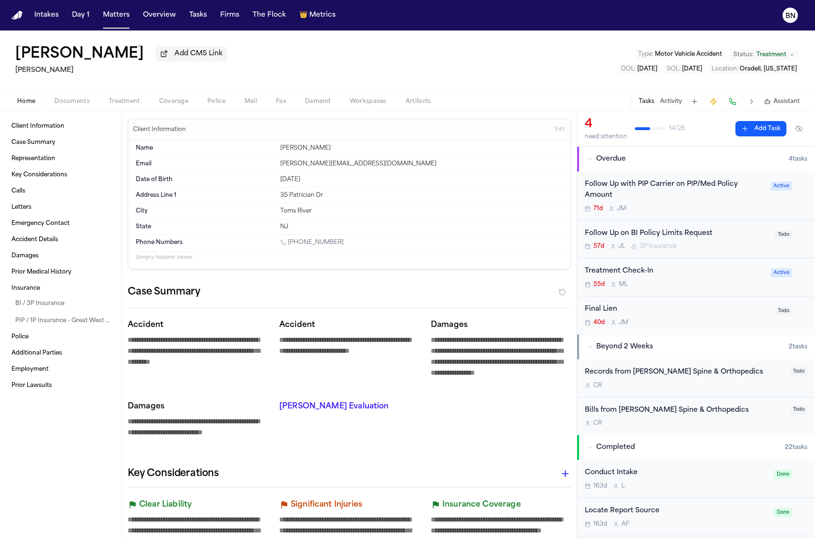
click at [90, 98] on button "Documents" at bounding box center [72, 101] width 54 height 11
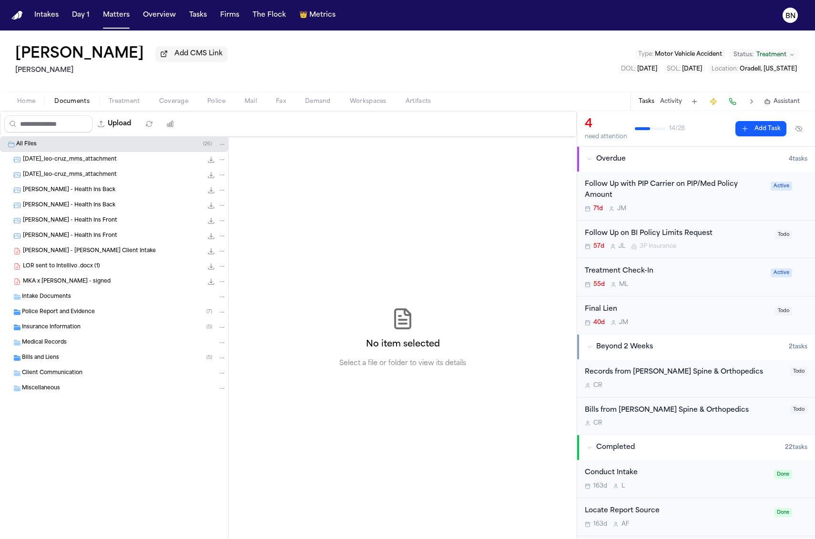
click at [152, 308] on div "Police Report and Evidence ( 7 )" at bounding box center [124, 312] width 204 height 9
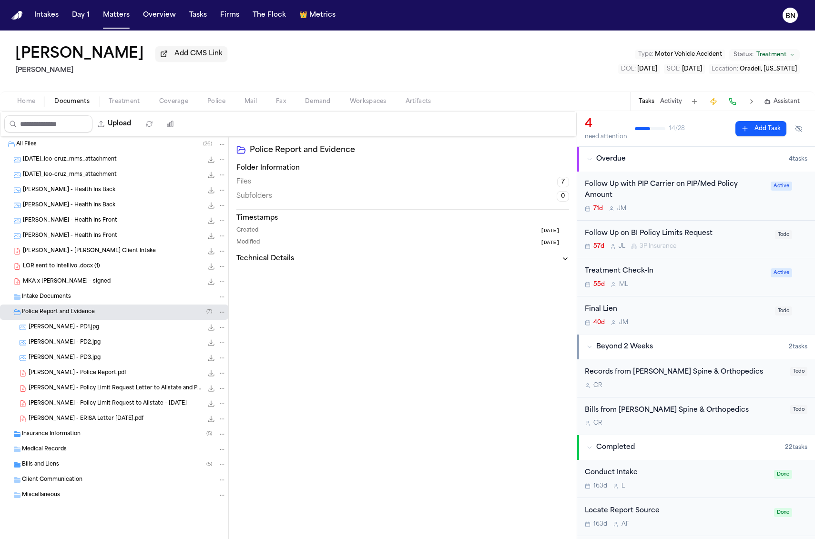
click at [151, 376] on div "L. Cruz - Police Report.pdf 1.7 MB • PDF" at bounding box center [128, 373] width 198 height 10
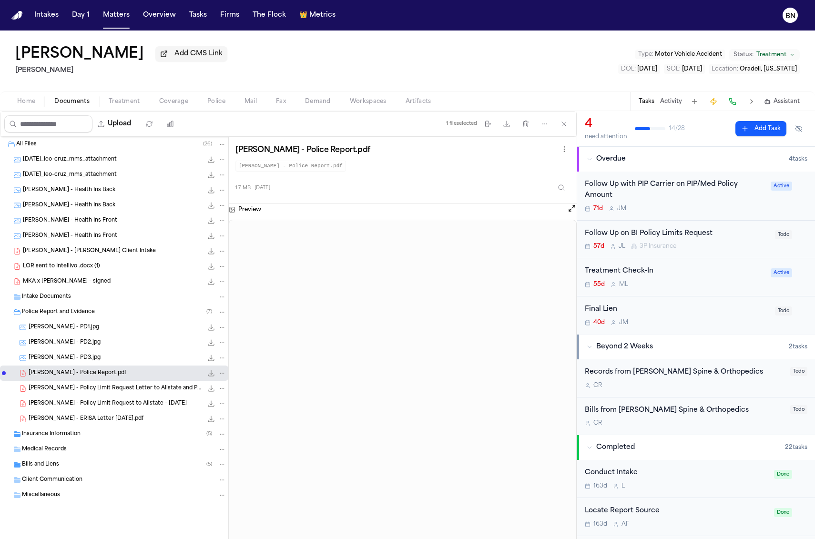
click at [567, 209] on button "Open preview" at bounding box center [572, 208] width 10 height 10
click at [659, 192] on div "Follow Up with PIP Carrier on PIP/Med Policy Amount" at bounding box center [674, 190] width 180 height 22
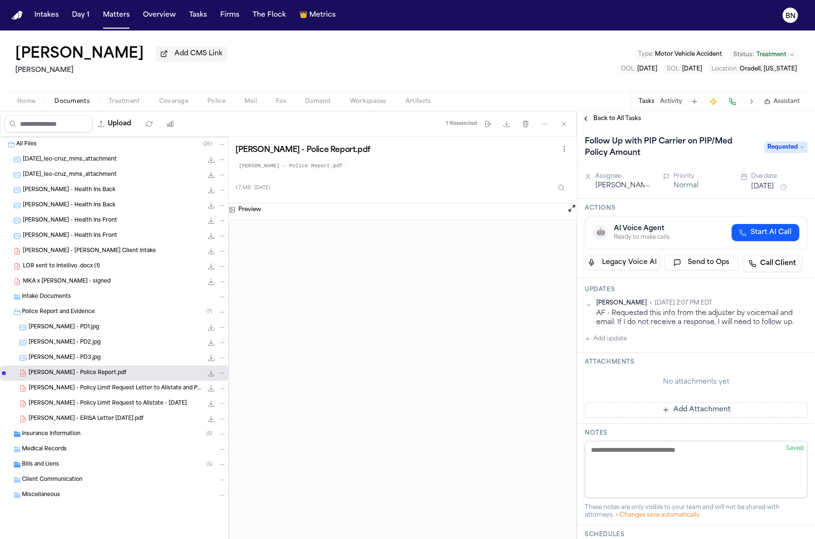
click at [608, 114] on div "Back to All Tasks" at bounding box center [696, 118] width 238 height 15
click at [607, 120] on span "Back to All Tasks" at bounding box center [617, 119] width 48 height 8
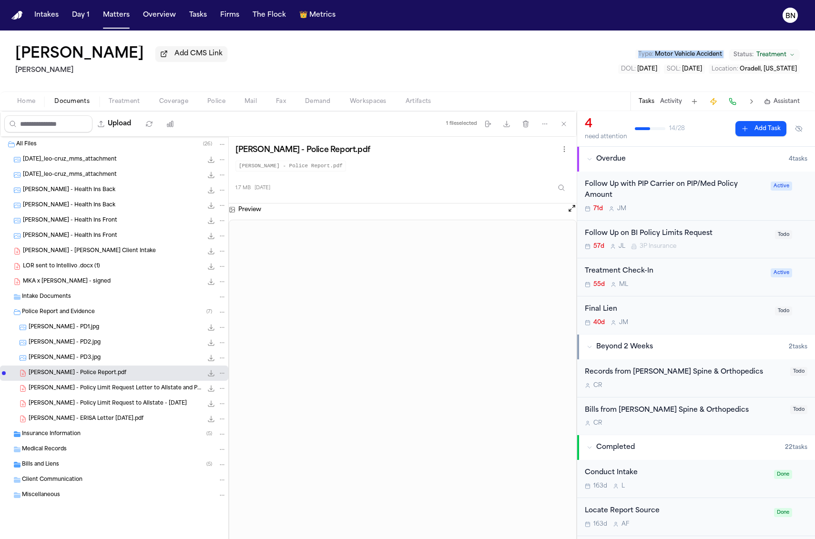
drag, startPoint x: 422, startPoint y: 34, endPoint x: 508, endPoint y: 28, distance: 85.5
click at [422, 34] on div "Leo D Cruz Add CMS Link Mohamed K Ahmed Type : Motor Vehicle Accident Status: T…" at bounding box center [407, 60] width 815 height 61
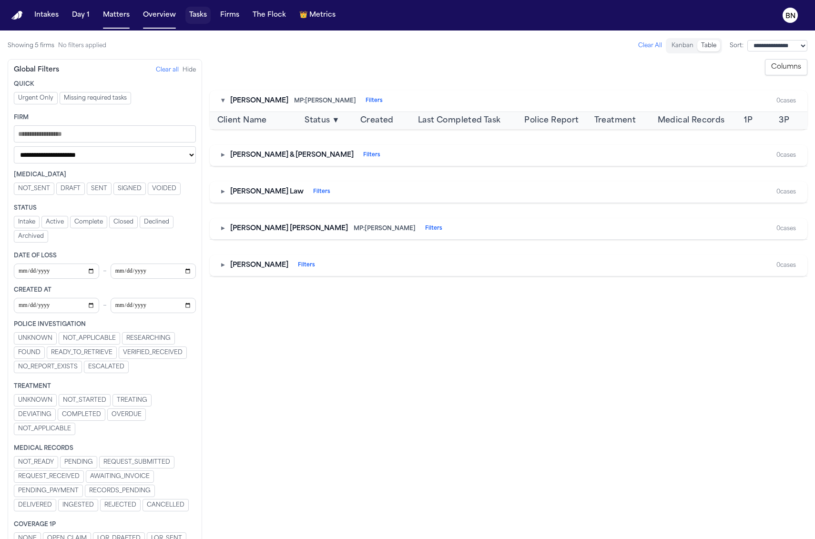
click at [191, 11] on button "Tasks" at bounding box center [197, 15] width 25 height 17
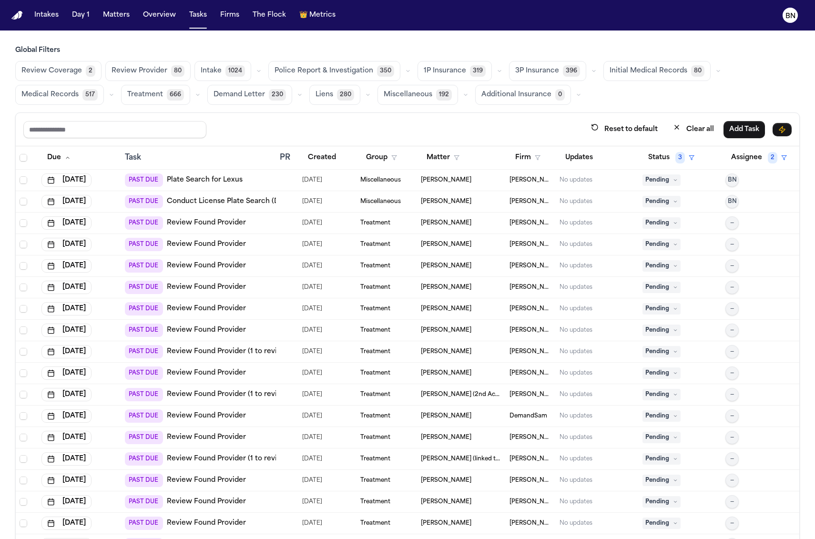
click at [113, 93] on button "button" at bounding box center [111, 94] width 11 height 11
click at [84, 115] on button "Medical Records 415" at bounding box center [63, 118] width 94 height 19
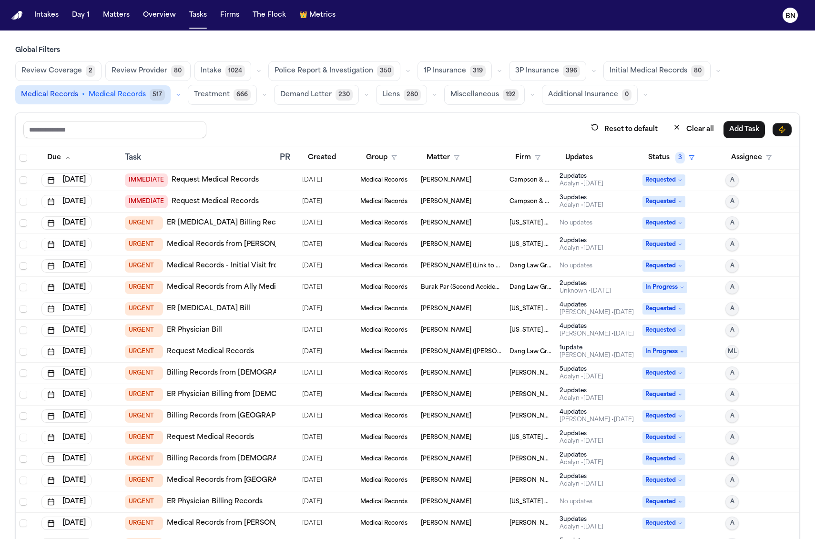
click at [641, 67] on span "Initial Medical Records" at bounding box center [648, 71] width 78 height 10
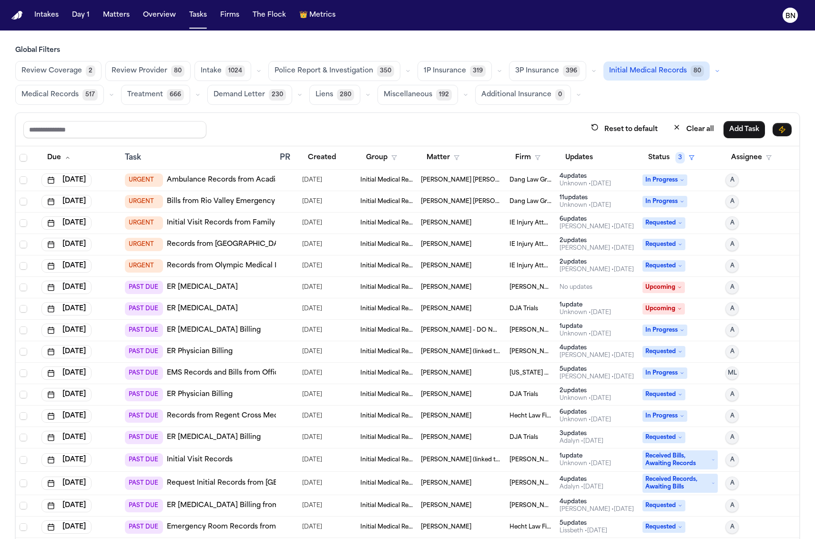
click at [83, 98] on span "517" at bounding box center [89, 94] width 15 height 11
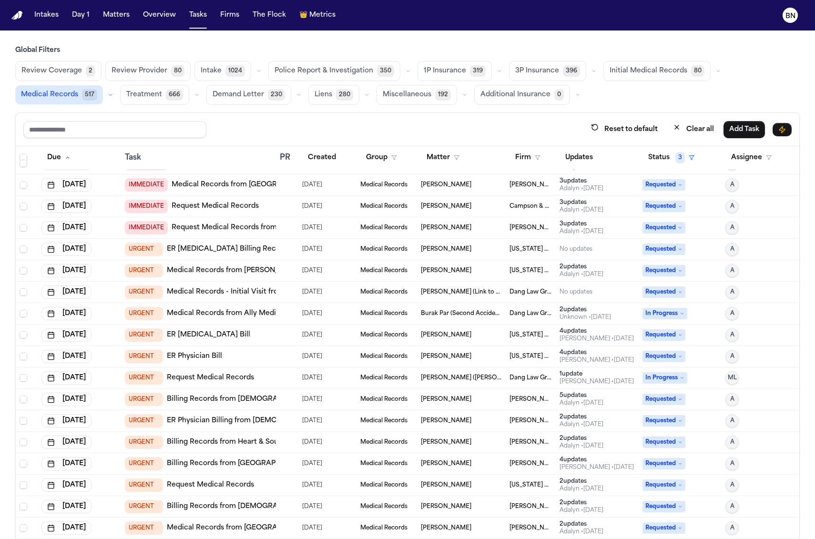
scroll to position [18, 0]
